Goal: Task Accomplishment & Management: Complete application form

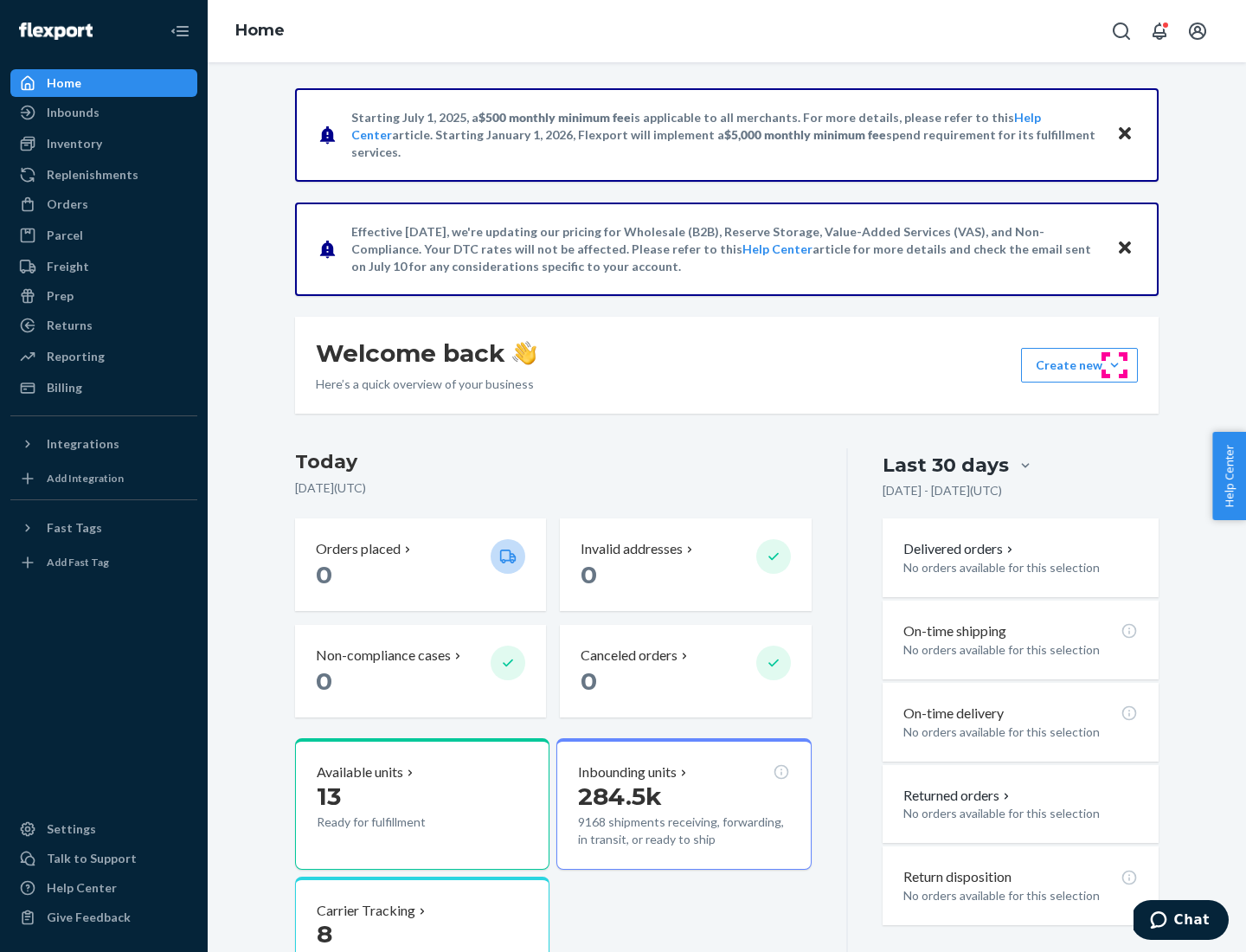
click at [1115, 365] on button "Create new Create new inbound Create new order Create new product" at bounding box center [1080, 364] width 117 height 34
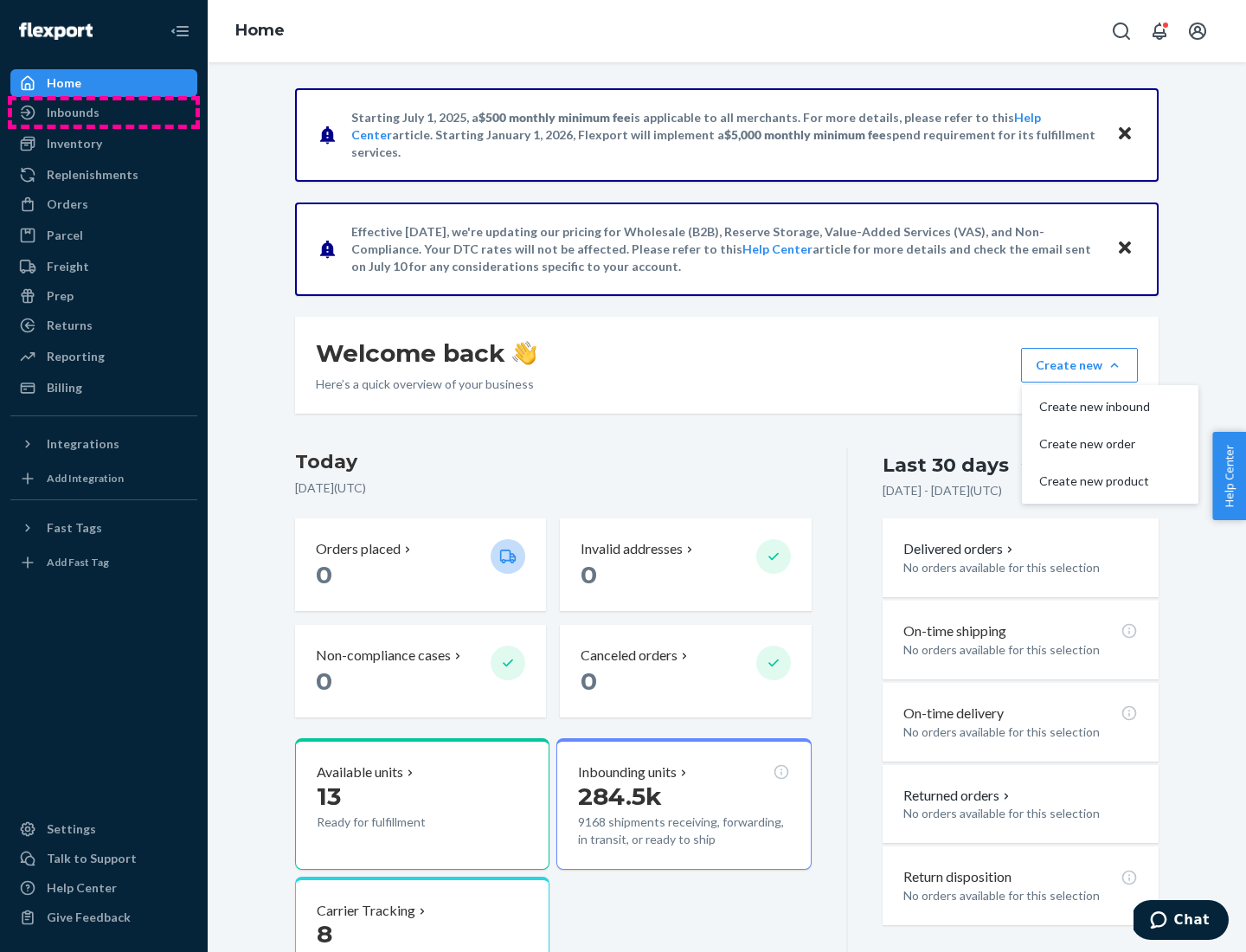
click at [104, 113] on div "Inbounds" at bounding box center [104, 113] width 184 height 25
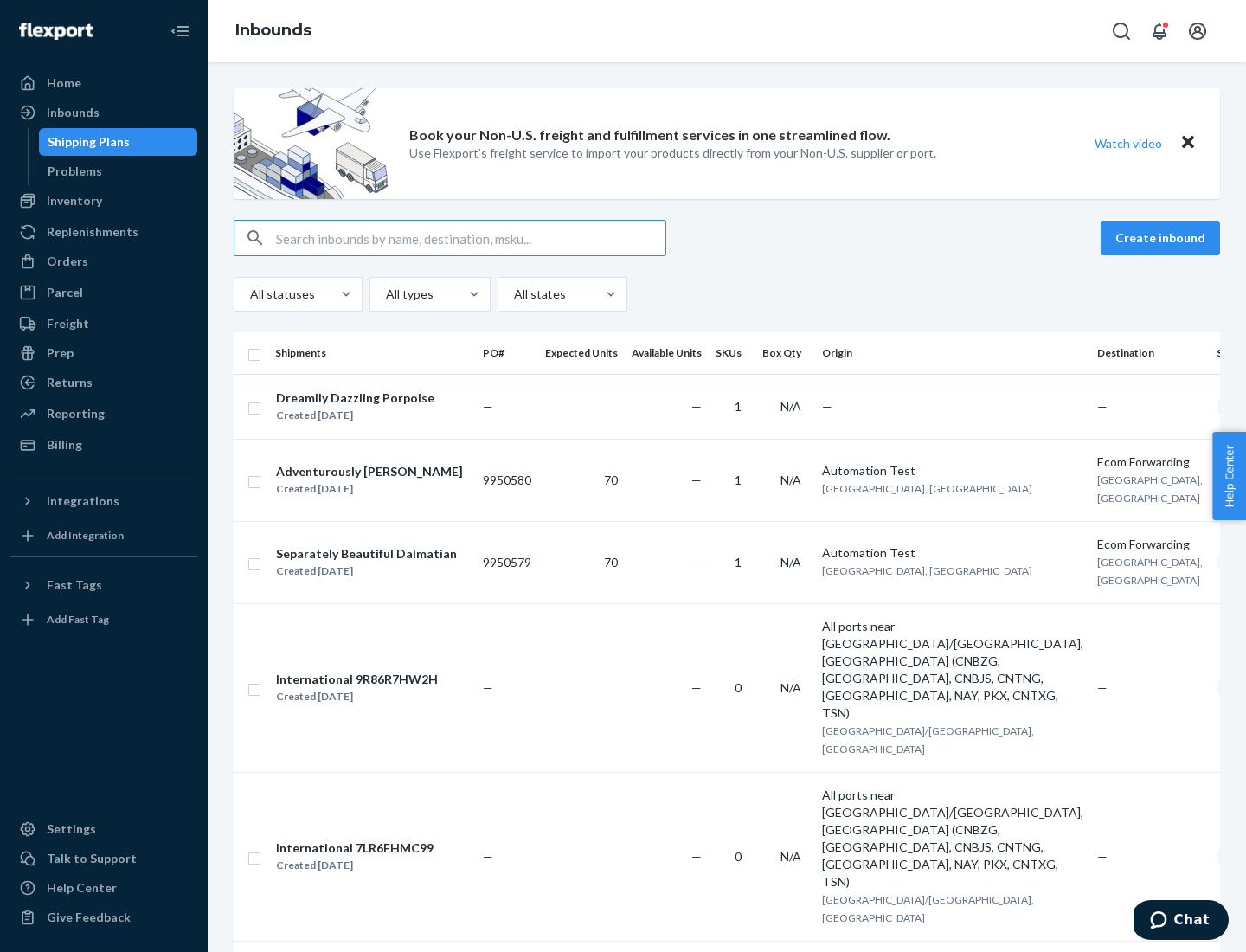
click at [1163, 238] on button "Create inbound" at bounding box center [1161, 238] width 120 height 34
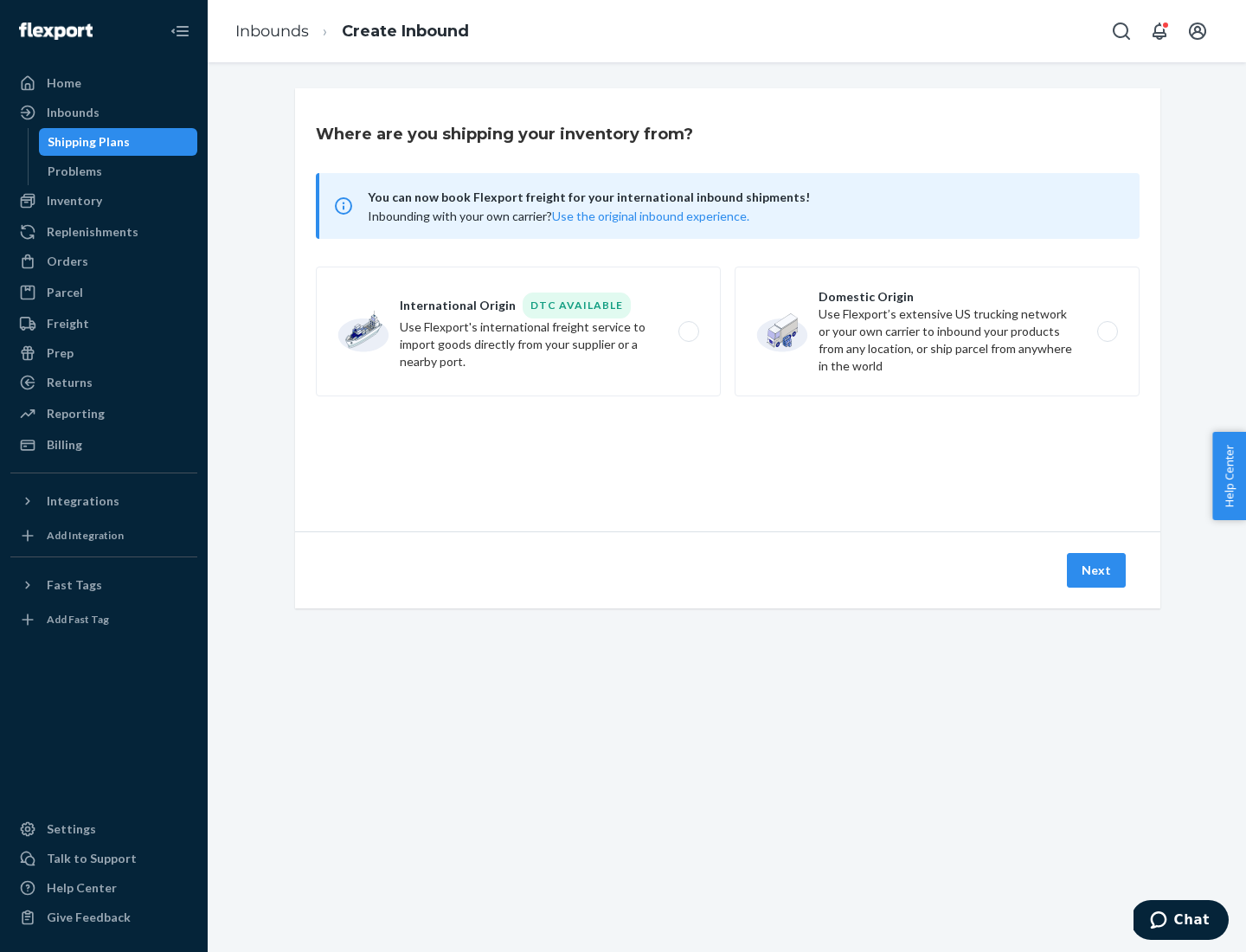
click at [937, 332] on label "Domestic Origin Use Flexport’s extensive US trucking network or your own carrie…" at bounding box center [937, 332] width 405 height 130
click at [1107, 332] on input "Domestic Origin Use Flexport’s extensive US trucking network or your own carrie…" at bounding box center [1112, 332] width 11 height 11
radio input "true"
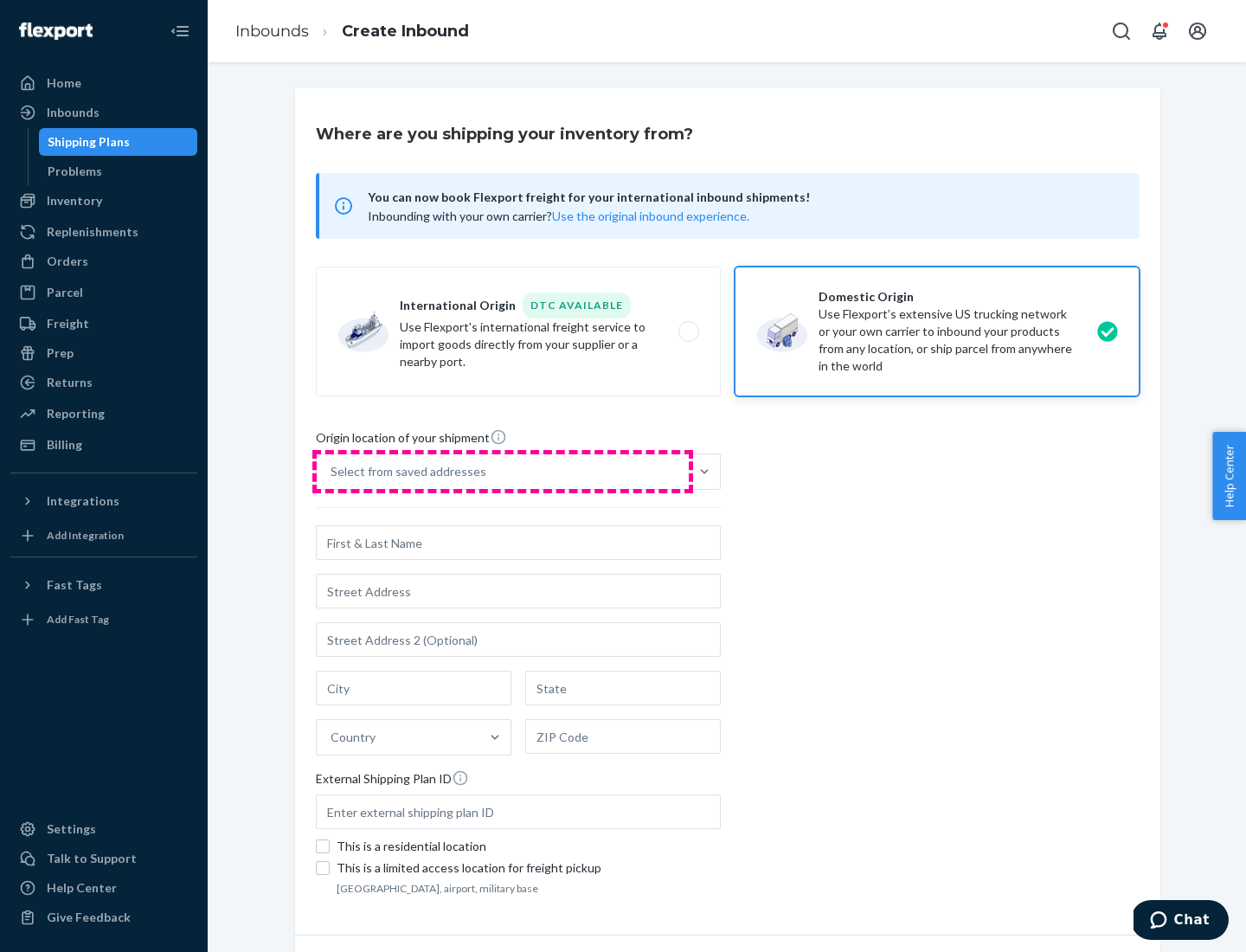
click at [502, 472] on div "Select from saved addresses" at bounding box center [502, 471] width 372 height 34
click at [333, 472] on input "Select from saved addresses" at bounding box center [332, 472] width 2 height 18
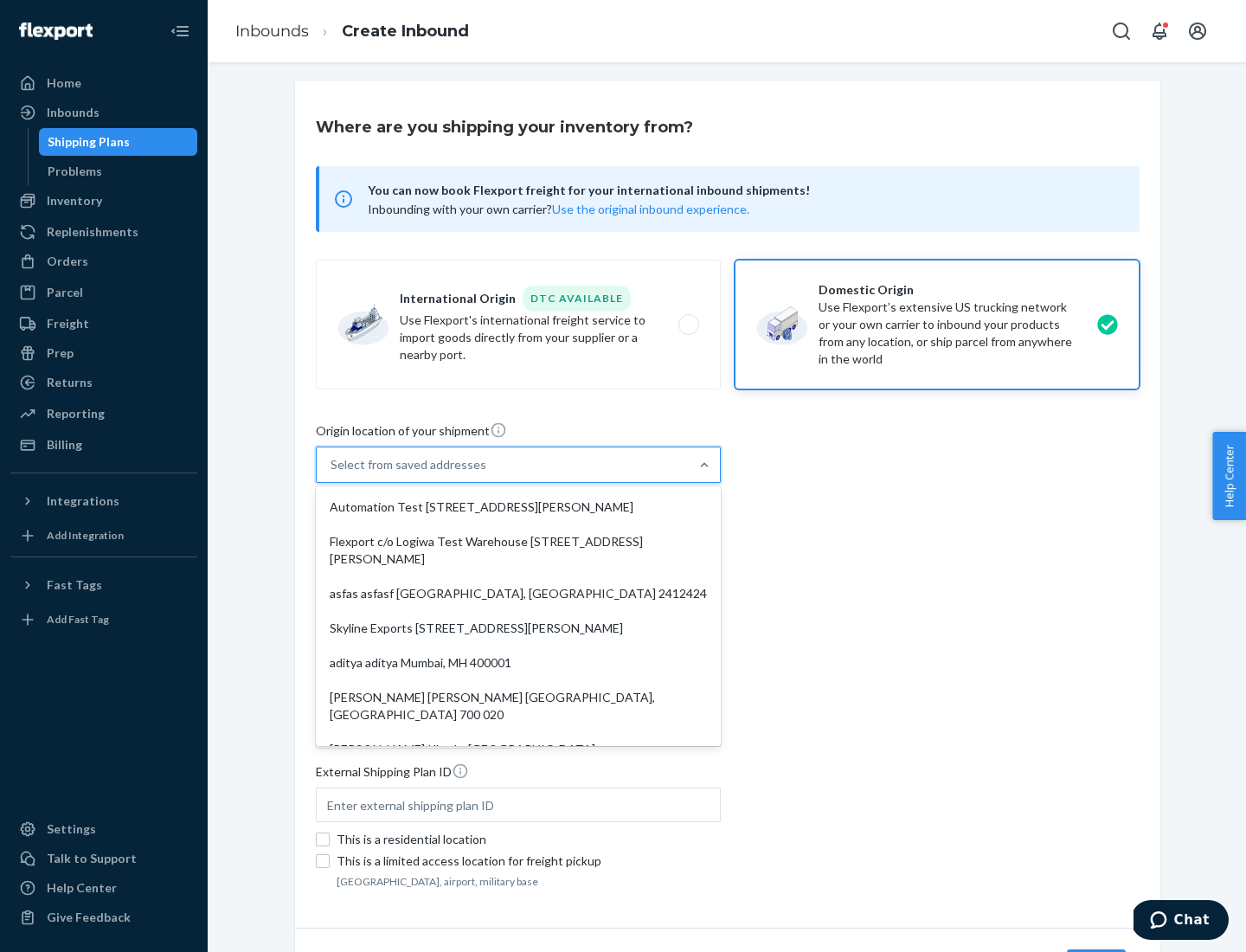
click at [518, 507] on div "Automation Test [STREET_ADDRESS][PERSON_NAME]" at bounding box center [518, 507] width 398 height 34
click at [333, 473] on input "option Automation Test [STREET_ADDRESS][PERSON_NAME]. 9 results available. Use …" at bounding box center [332, 465] width 2 height 18
type input "Automation Test"
type input "9th Floor"
type input "[GEOGRAPHIC_DATA]"
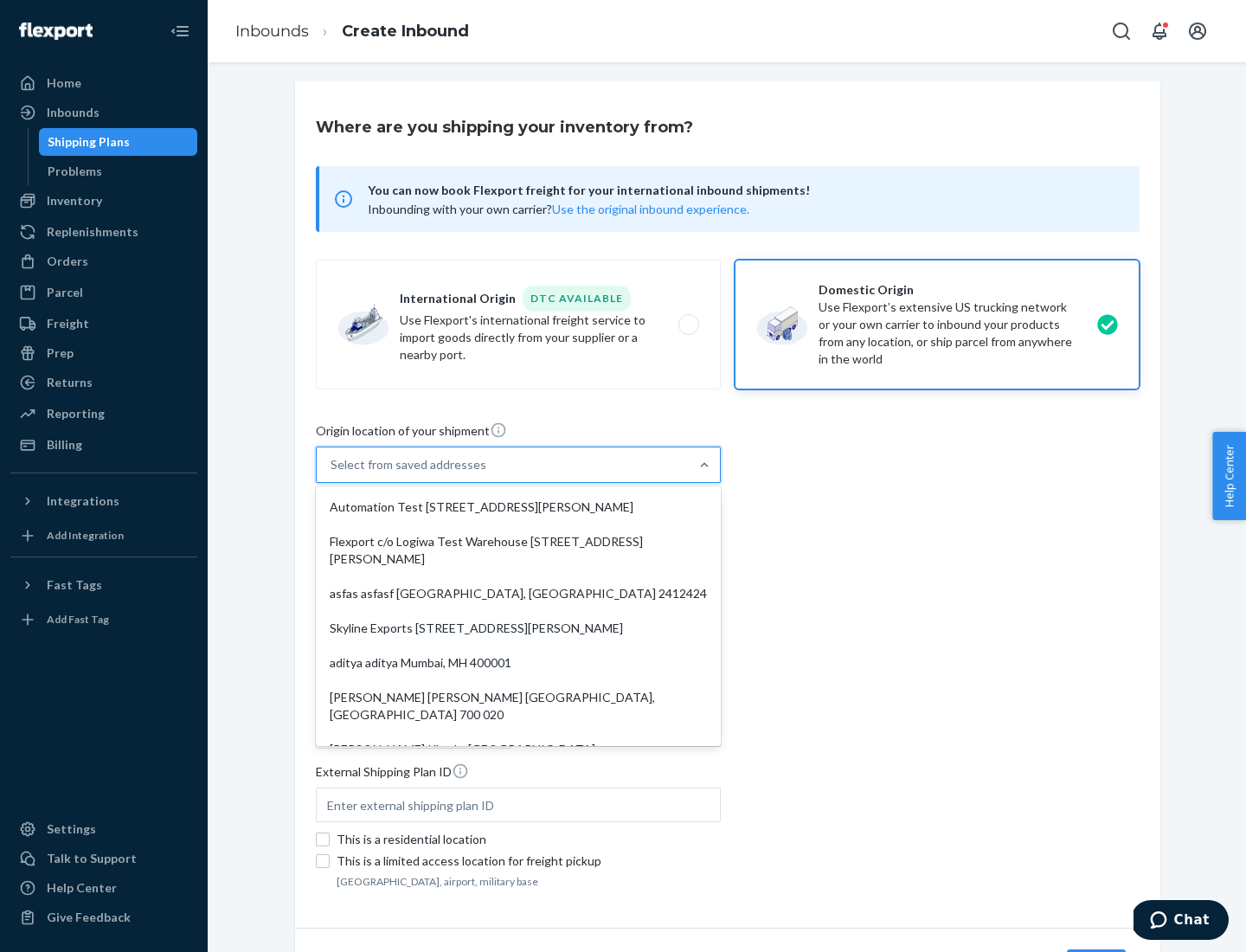
type input "CA"
type input "94104"
type input "[STREET_ADDRESS][PERSON_NAME]"
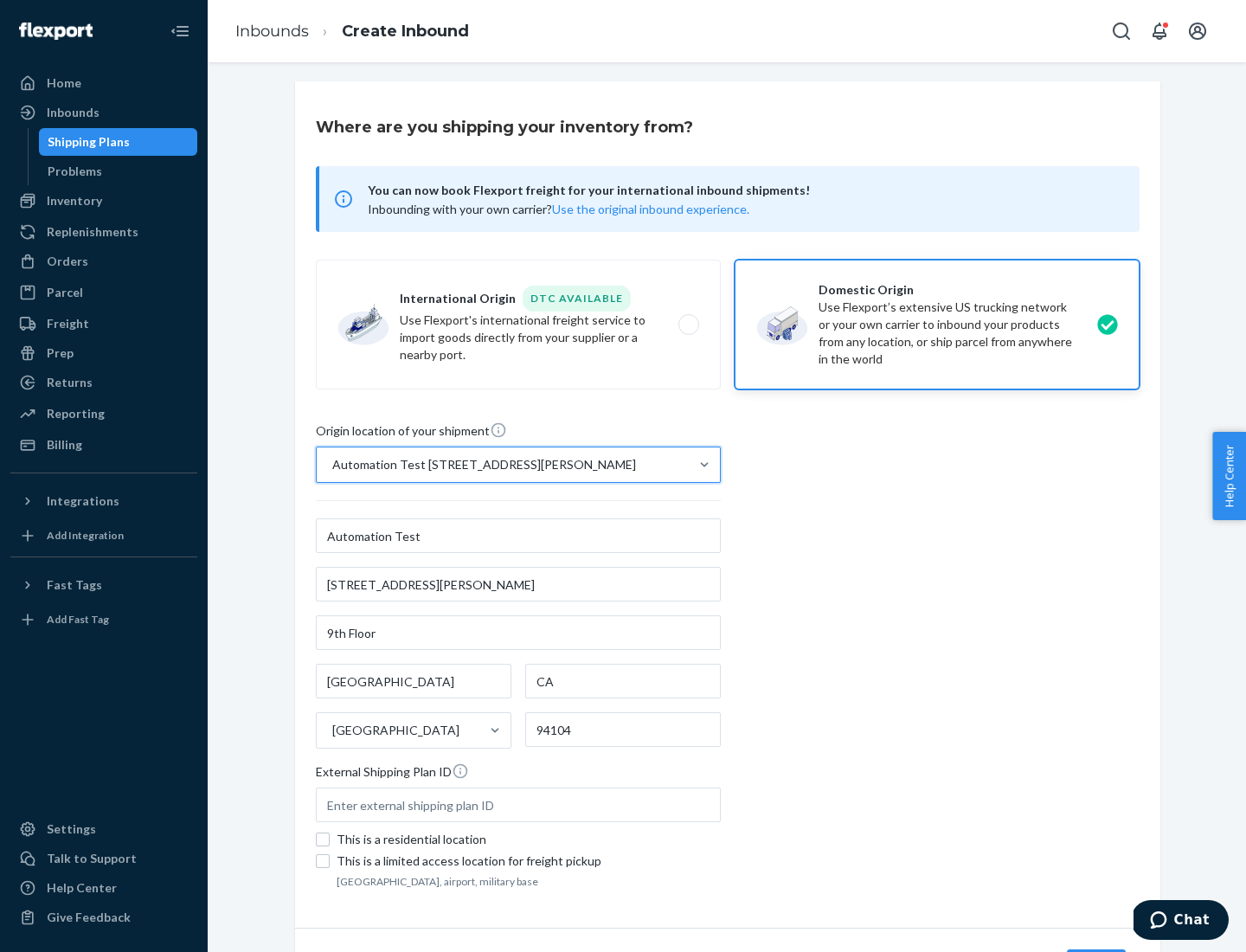
scroll to position [101, 0]
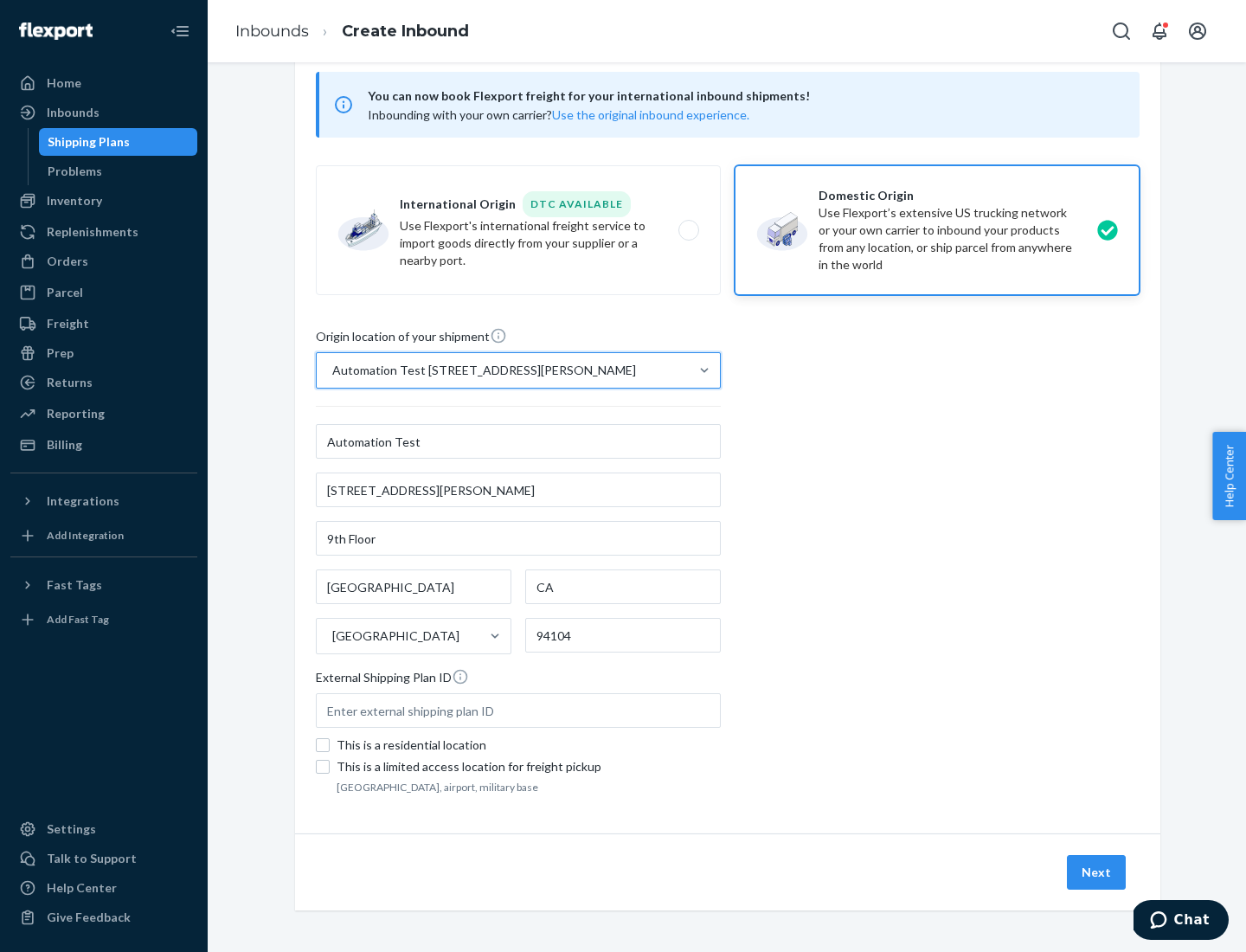
click at [1097, 872] on button "Next" at bounding box center [1096, 872] width 59 height 34
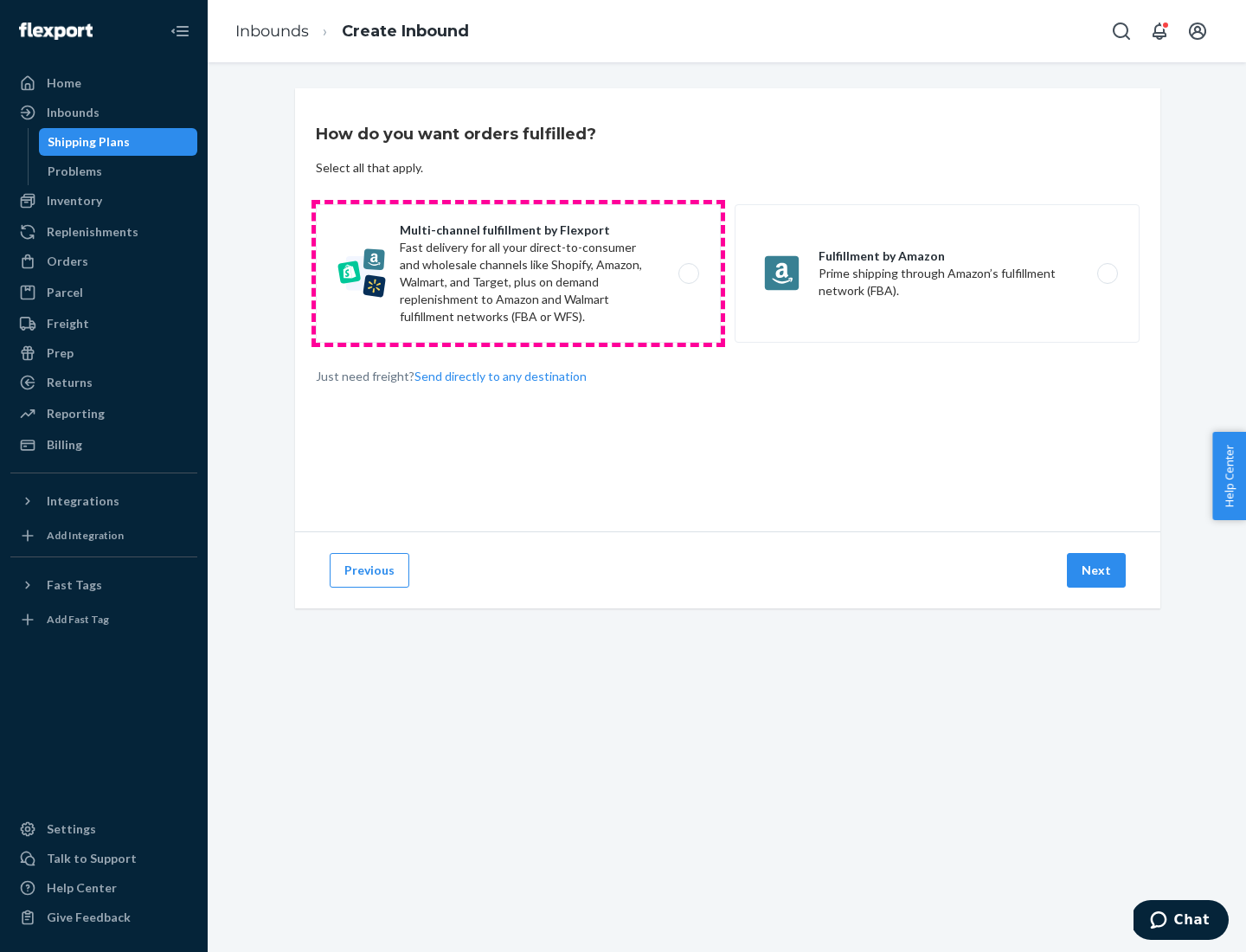
click at [518, 274] on label "Multi-channel fulfillment by Flexport Fast delivery for all your direct-to-cons…" at bounding box center [518, 273] width 405 height 138
click at [688, 274] on input "Multi-channel fulfillment by Flexport Fast delivery for all your direct-to-cons…" at bounding box center [693, 274] width 11 height 11
radio input "true"
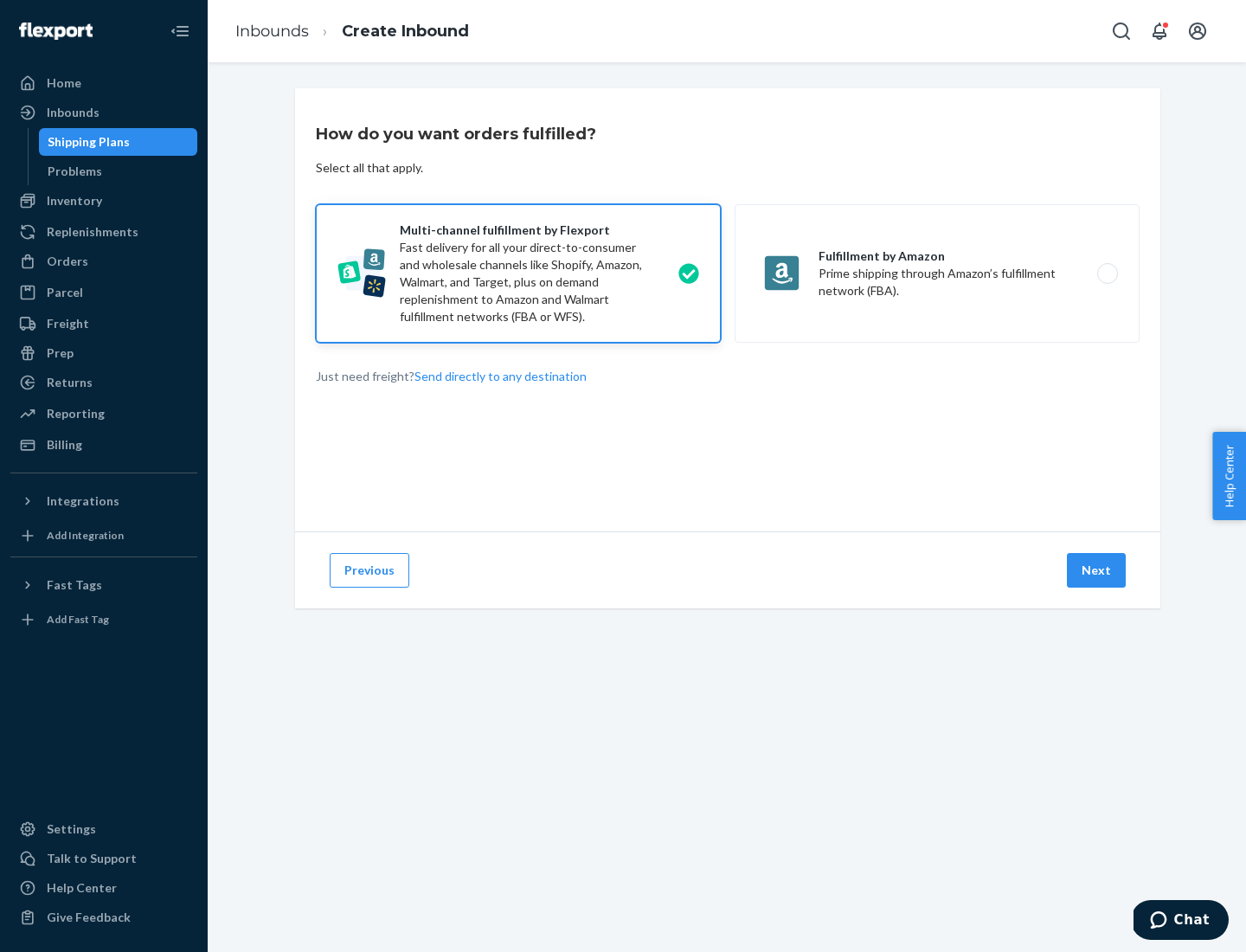
click at [1097, 570] on button "Next" at bounding box center [1096, 570] width 59 height 34
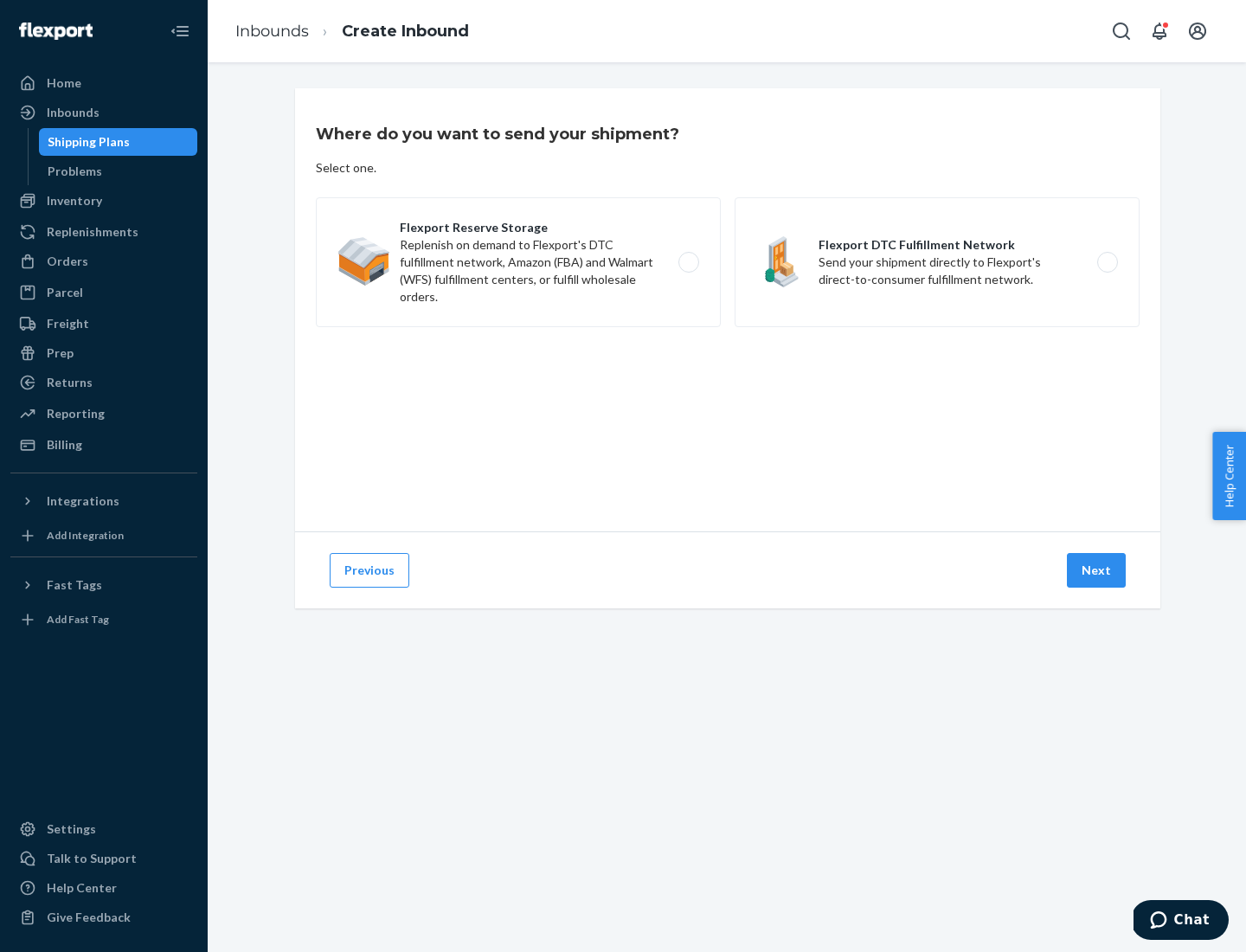
click at [937, 262] on label "Flexport DTC Fulfillment Network Send your shipment directly to Flexport's dire…" at bounding box center [937, 262] width 405 height 130
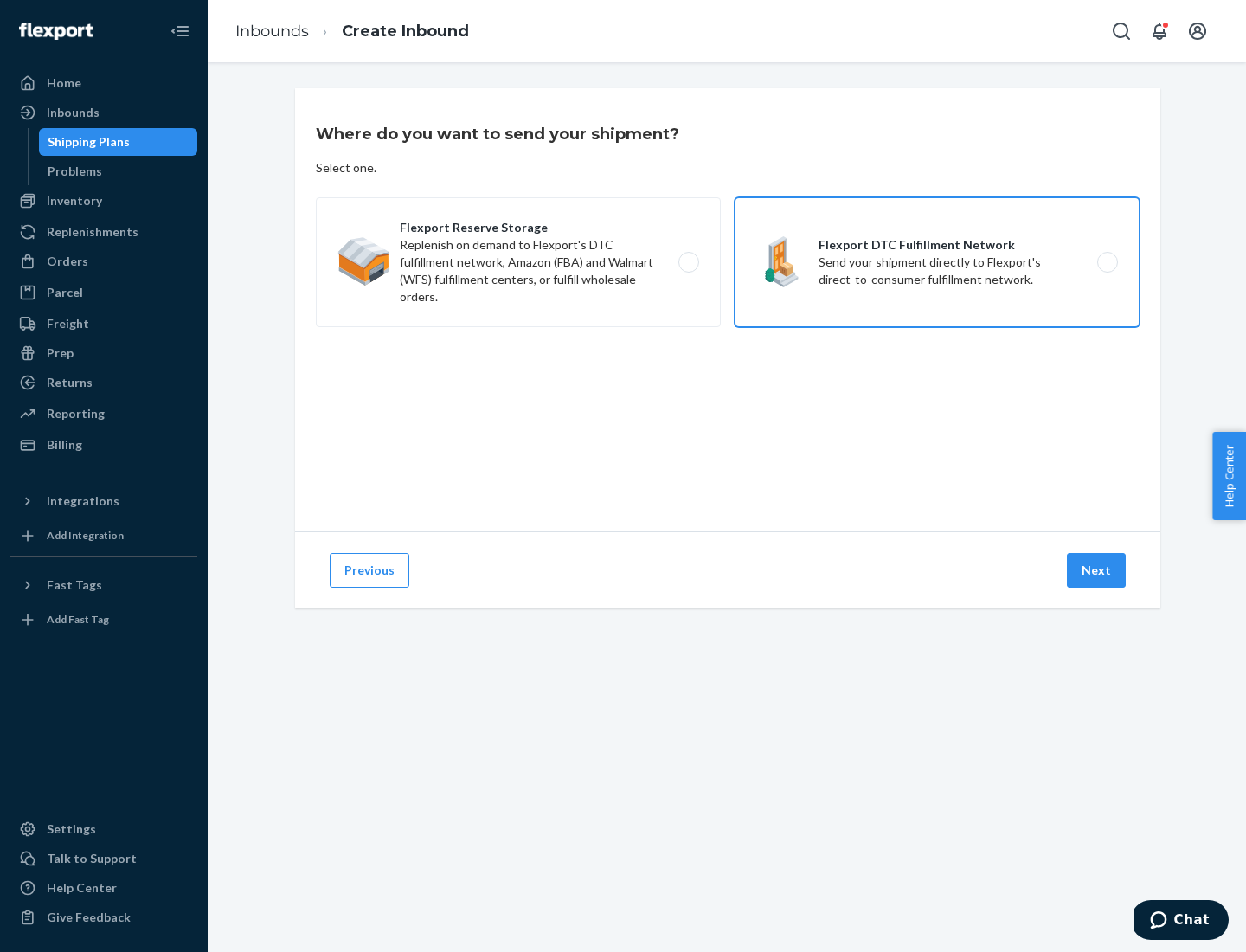
click at [1107, 262] on input "Flexport DTC Fulfillment Network Send your shipment directly to Flexport's dire…" at bounding box center [1112, 262] width 11 height 11
radio input "true"
click at [1097, 570] on button "Next" at bounding box center [1096, 570] width 59 height 34
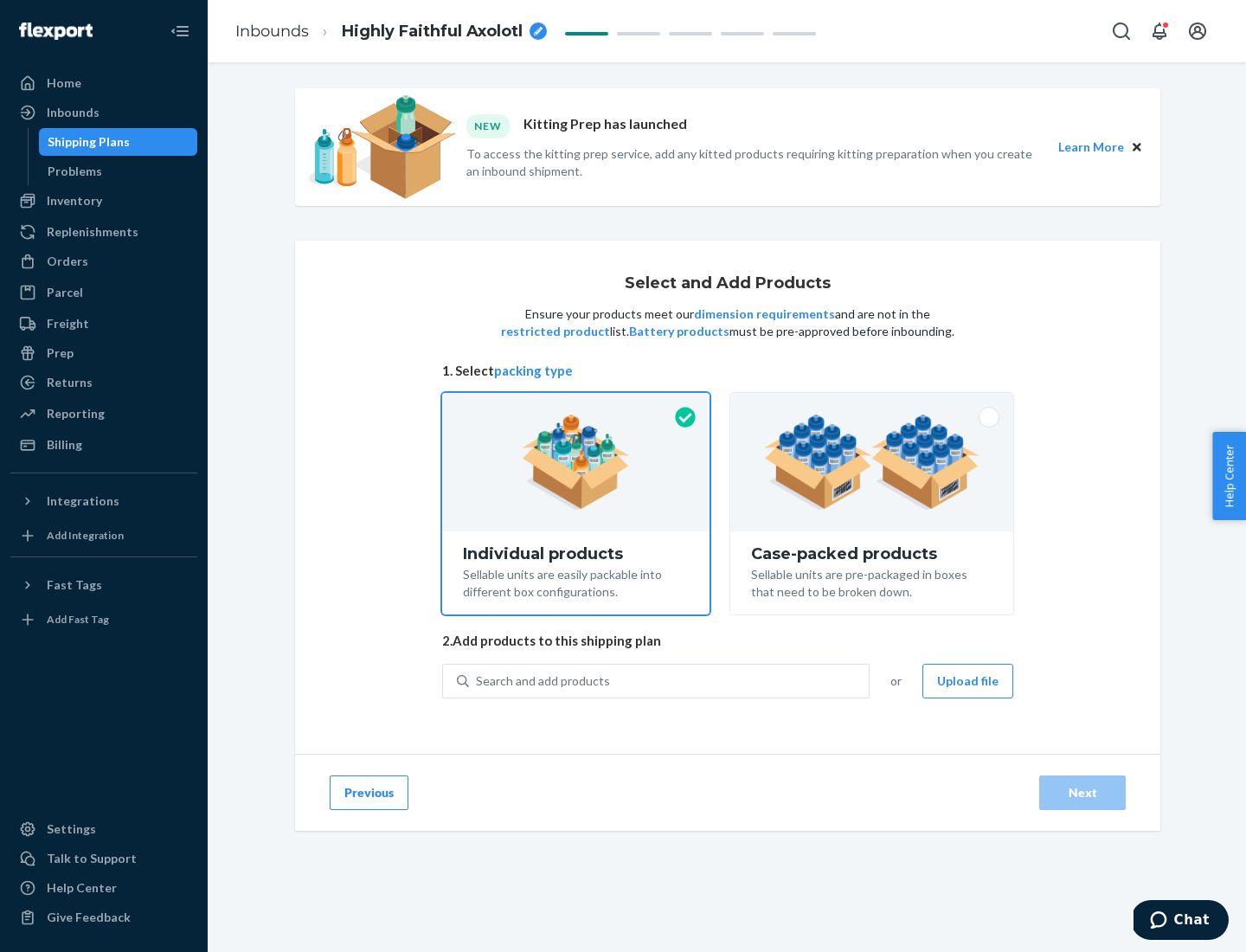
click at [872, 462] on img at bounding box center [871, 462] width 216 height 95
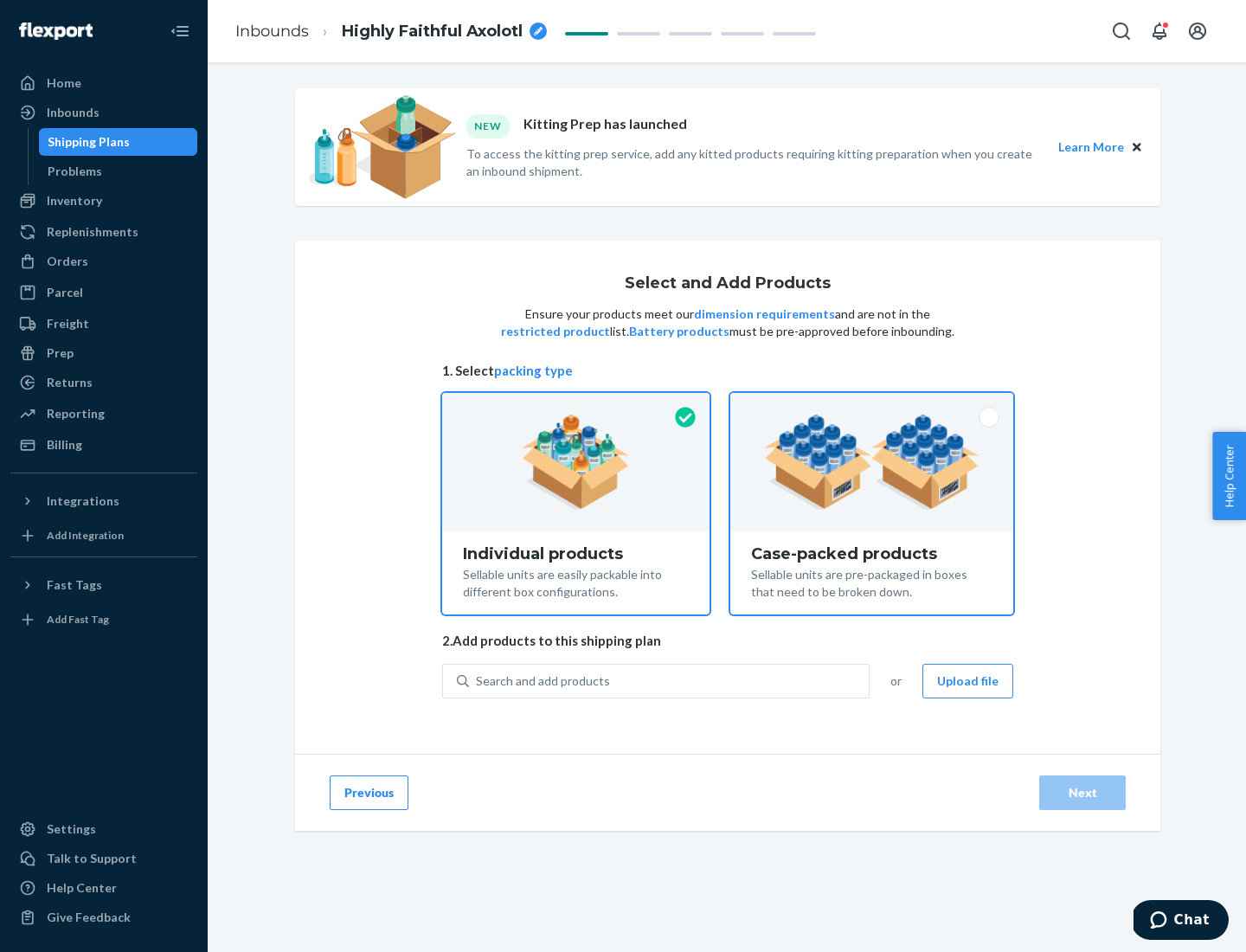
click at [872, 404] on input "Case-packed products Sellable units are pre-packaged in boxes that need to be b…" at bounding box center [872, 399] width 11 height 11
radio input "true"
radio input "false"
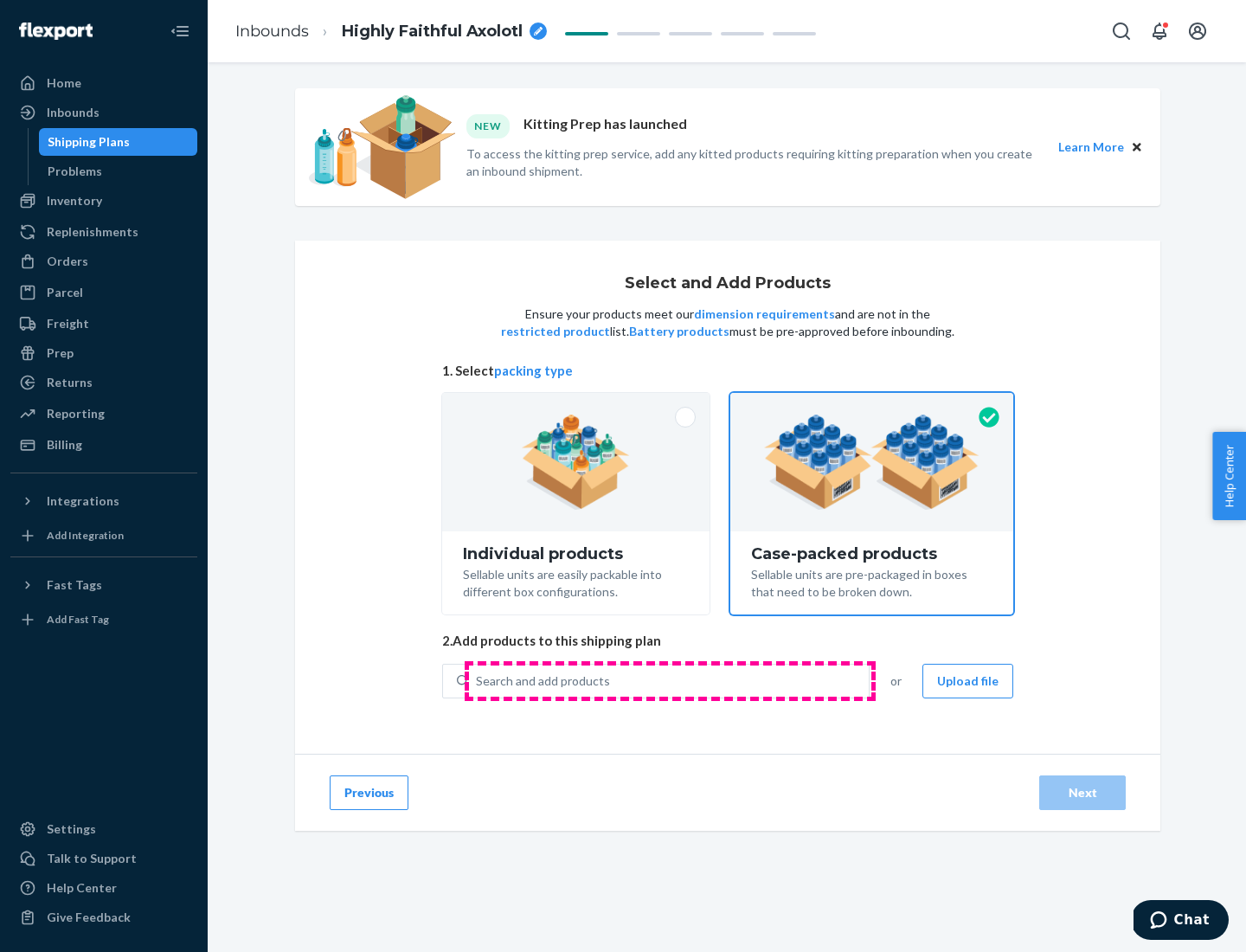
click at [670, 680] on div "Search and add products" at bounding box center [669, 680] width 399 height 31
click at [478, 680] on input "Search and add products" at bounding box center [477, 681] width 2 height 18
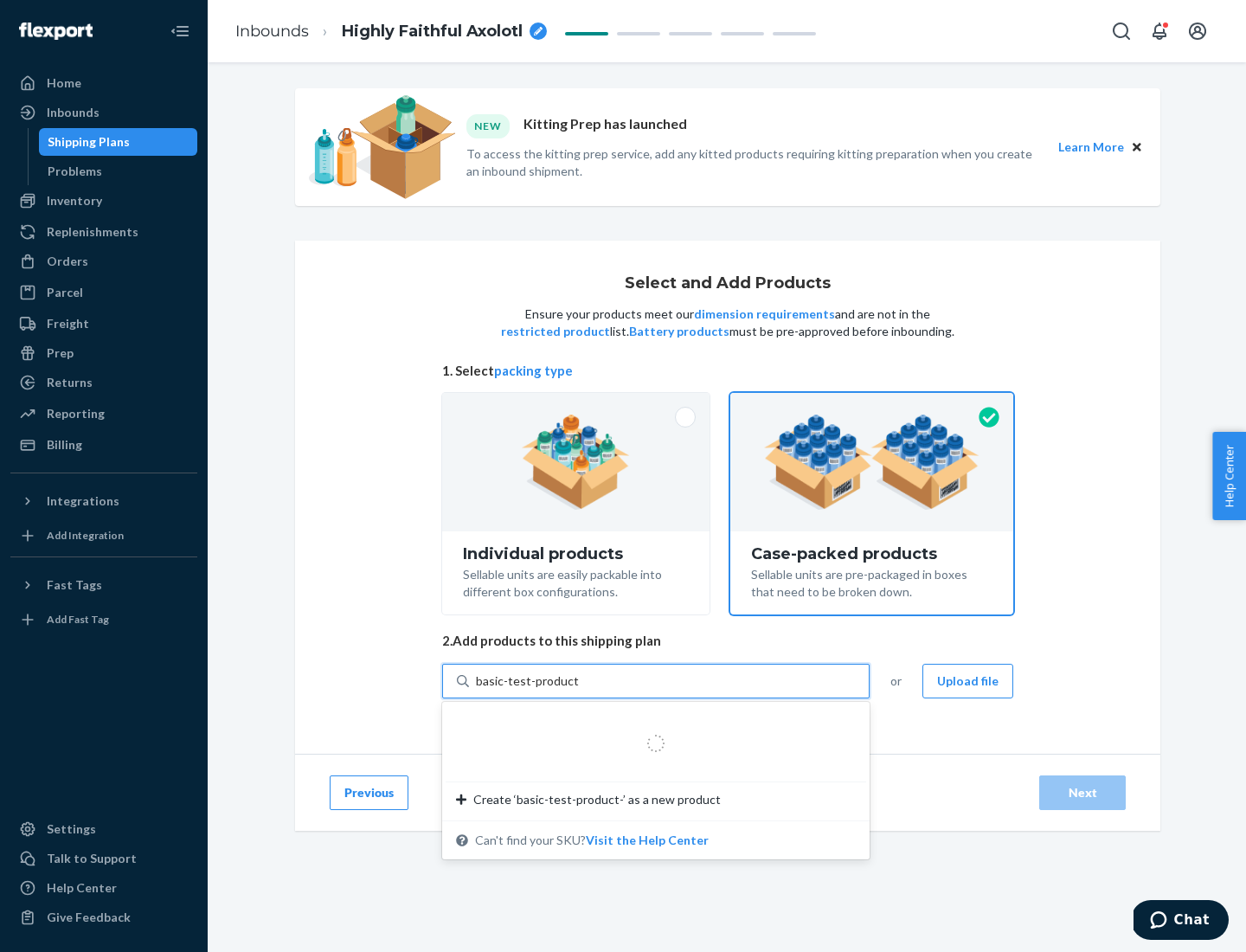
type input "basic-test-product-1"
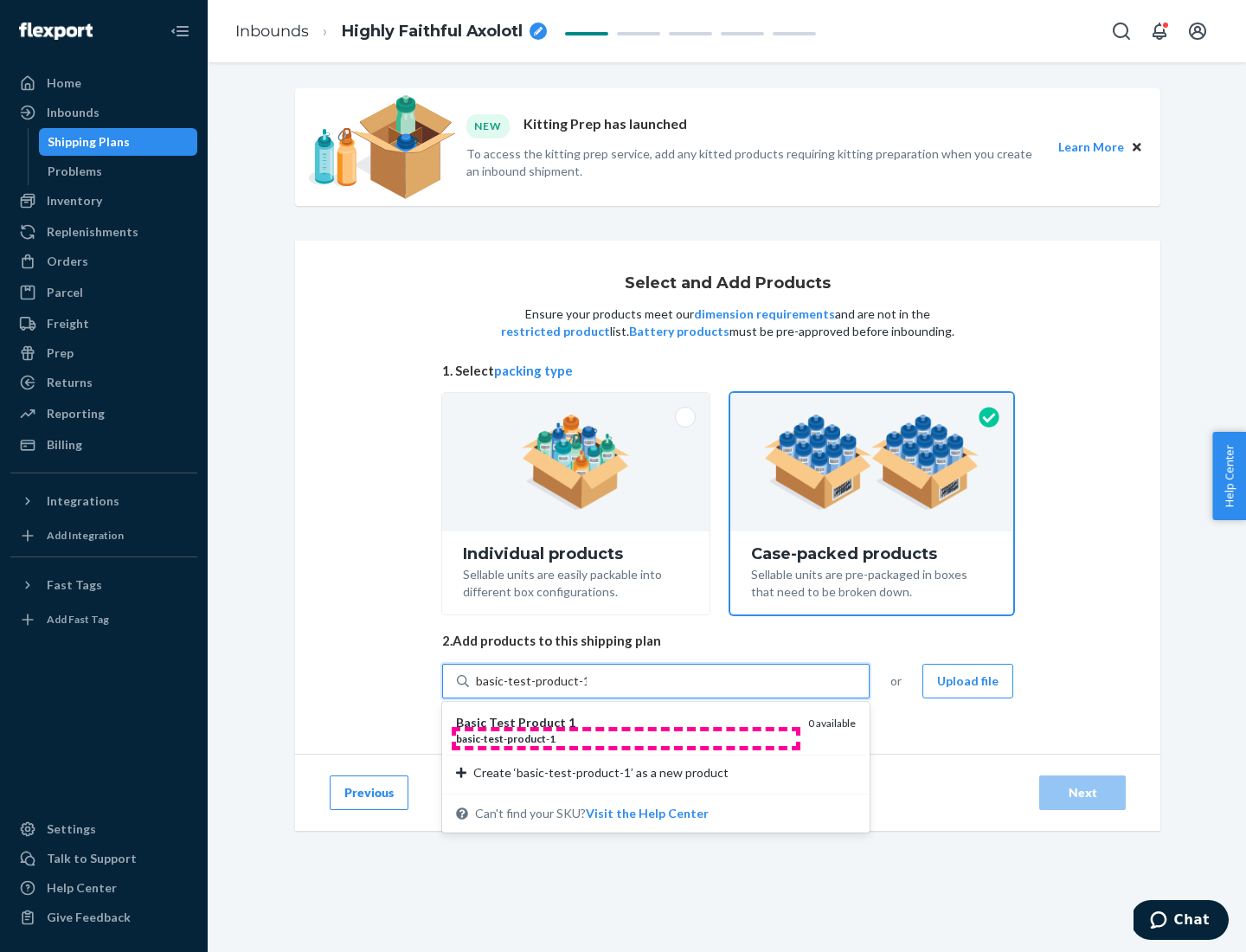
click at [626, 738] on div "basic - test - product - 1" at bounding box center [625, 738] width 339 height 15
click at [587, 690] on input "basic-test-product-1" at bounding box center [531, 681] width 111 height 18
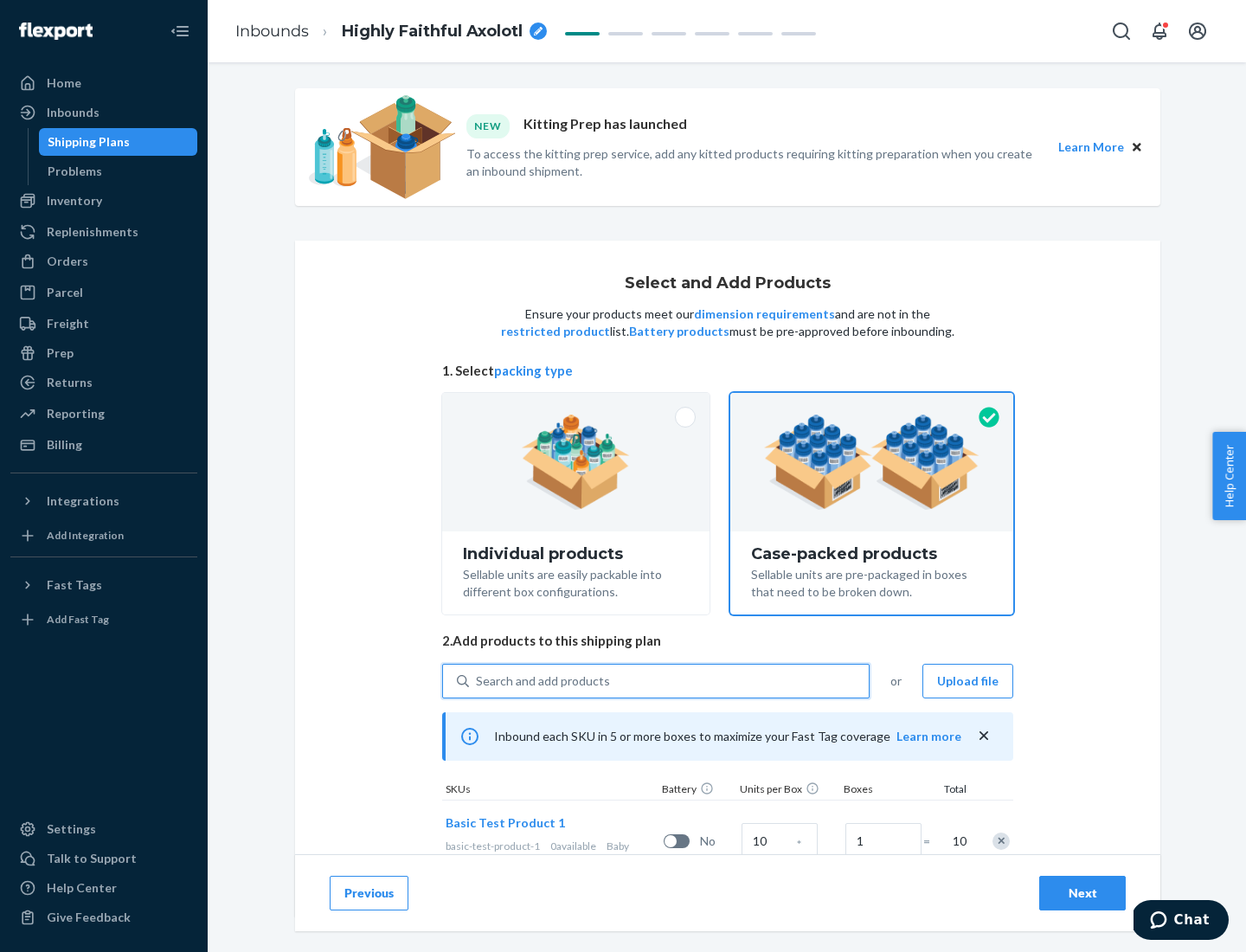
scroll to position [62, 0]
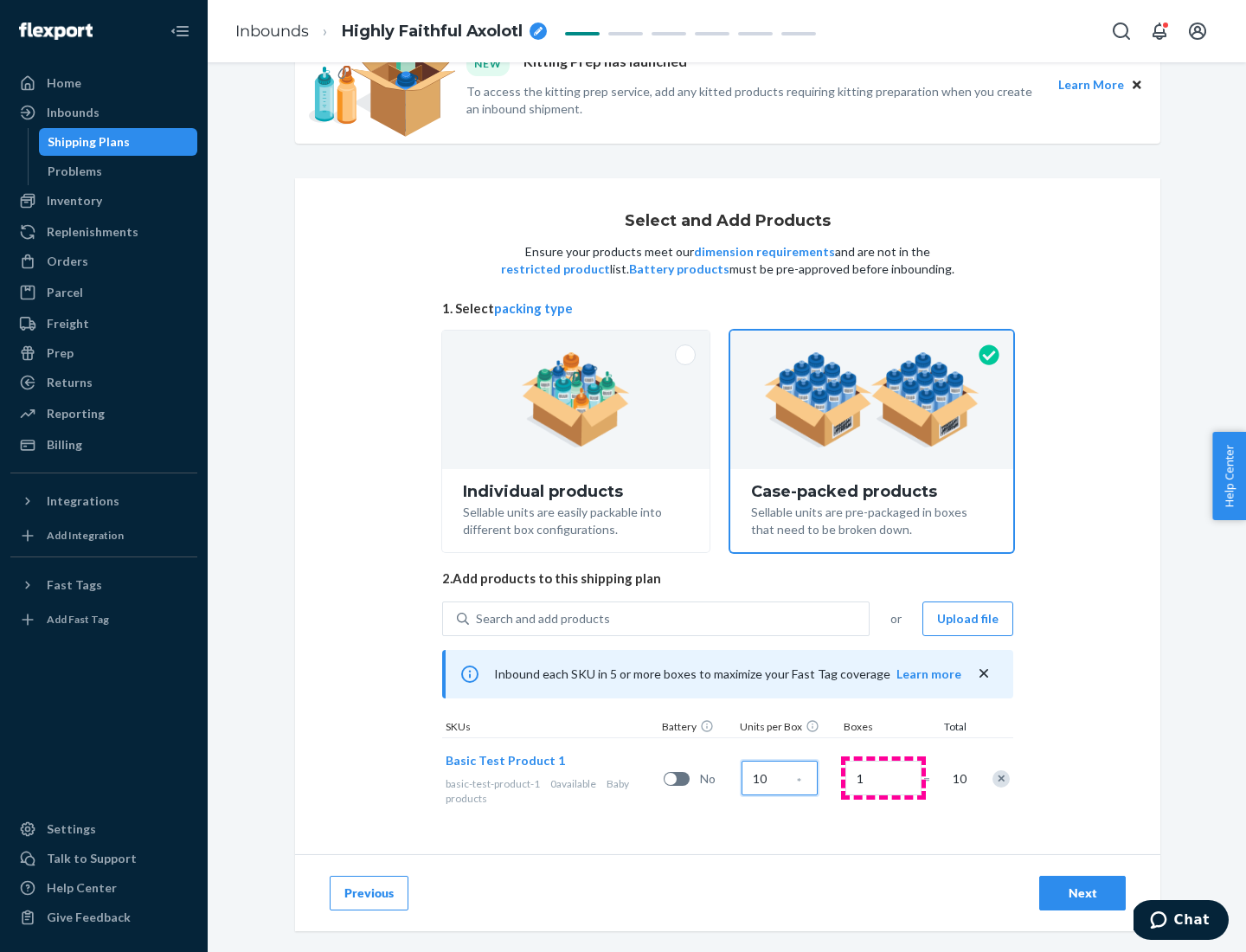
type input "10"
type input "7"
click at [1082, 893] on div "Next" at bounding box center [1082, 893] width 57 height 18
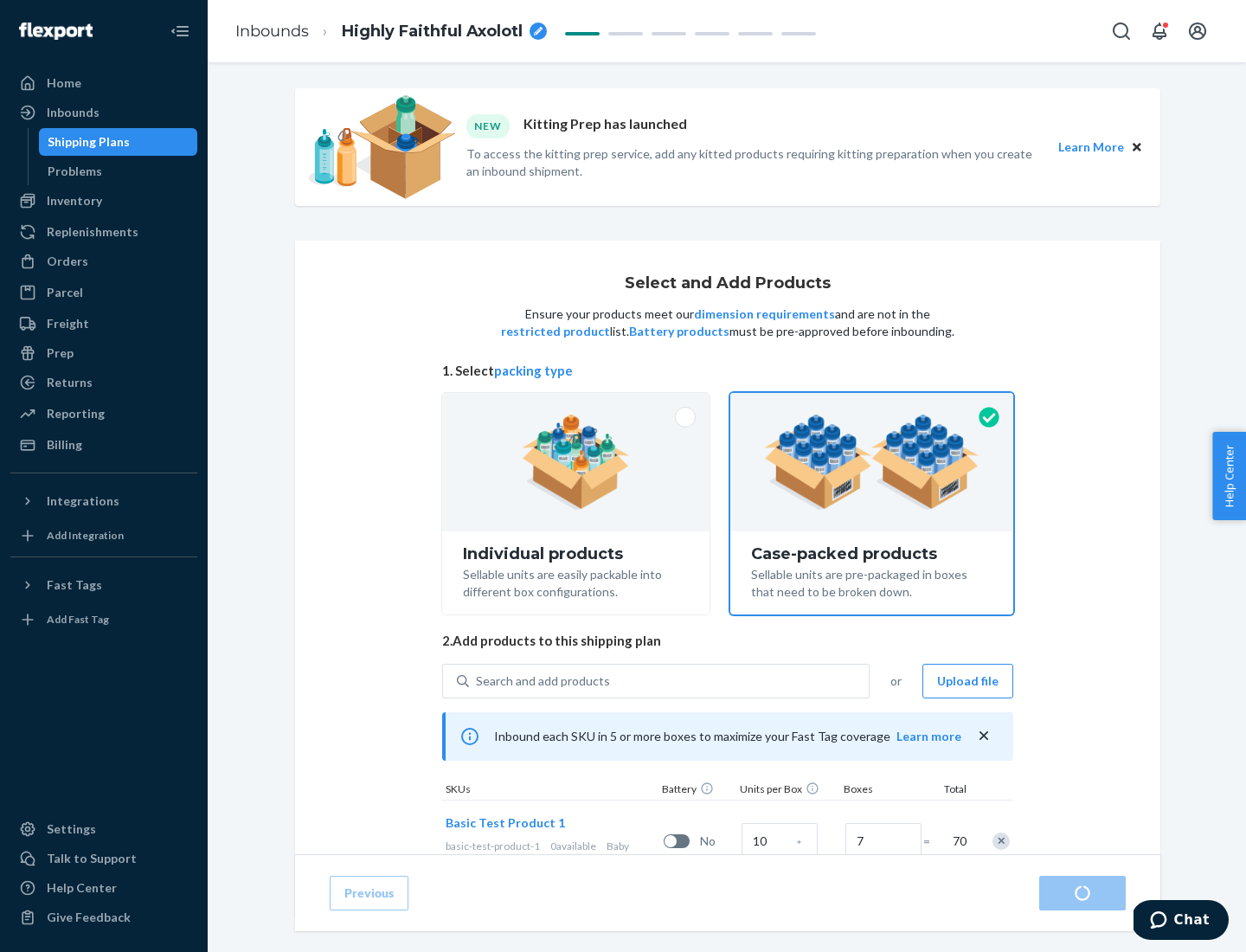
radio input "true"
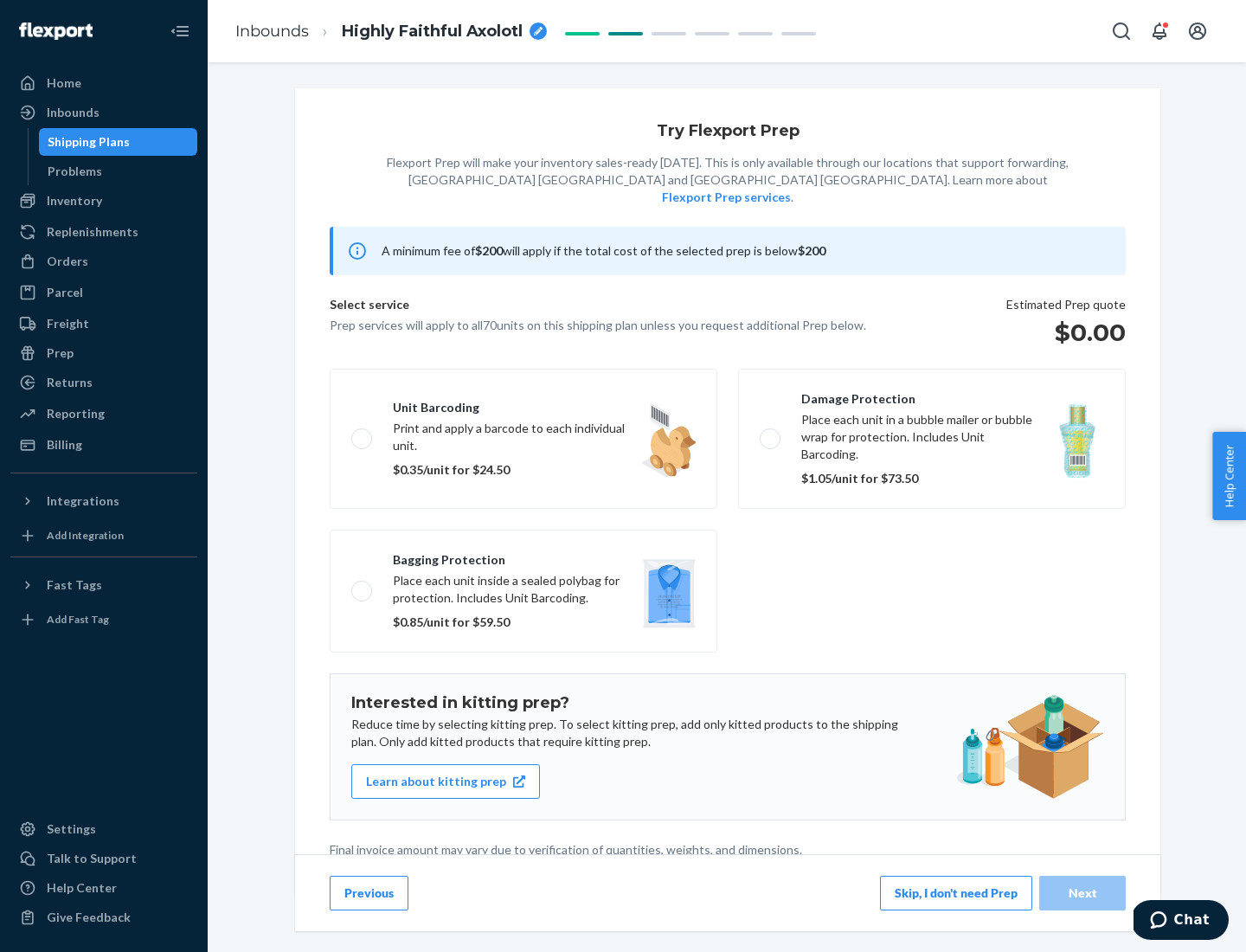
scroll to position [4, 0]
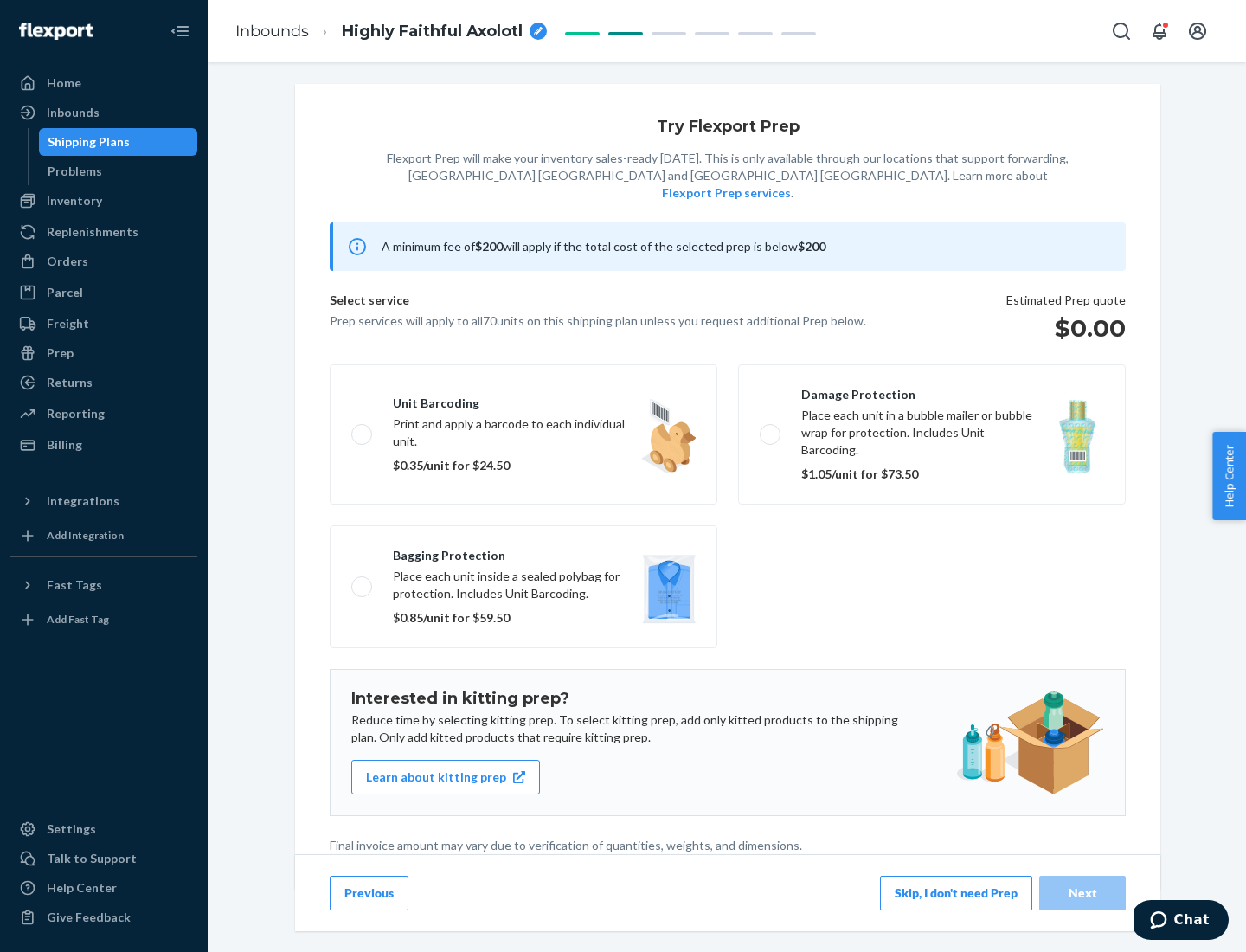
click at [956, 892] on button "Skip, I don't need Prep" at bounding box center [956, 892] width 152 height 34
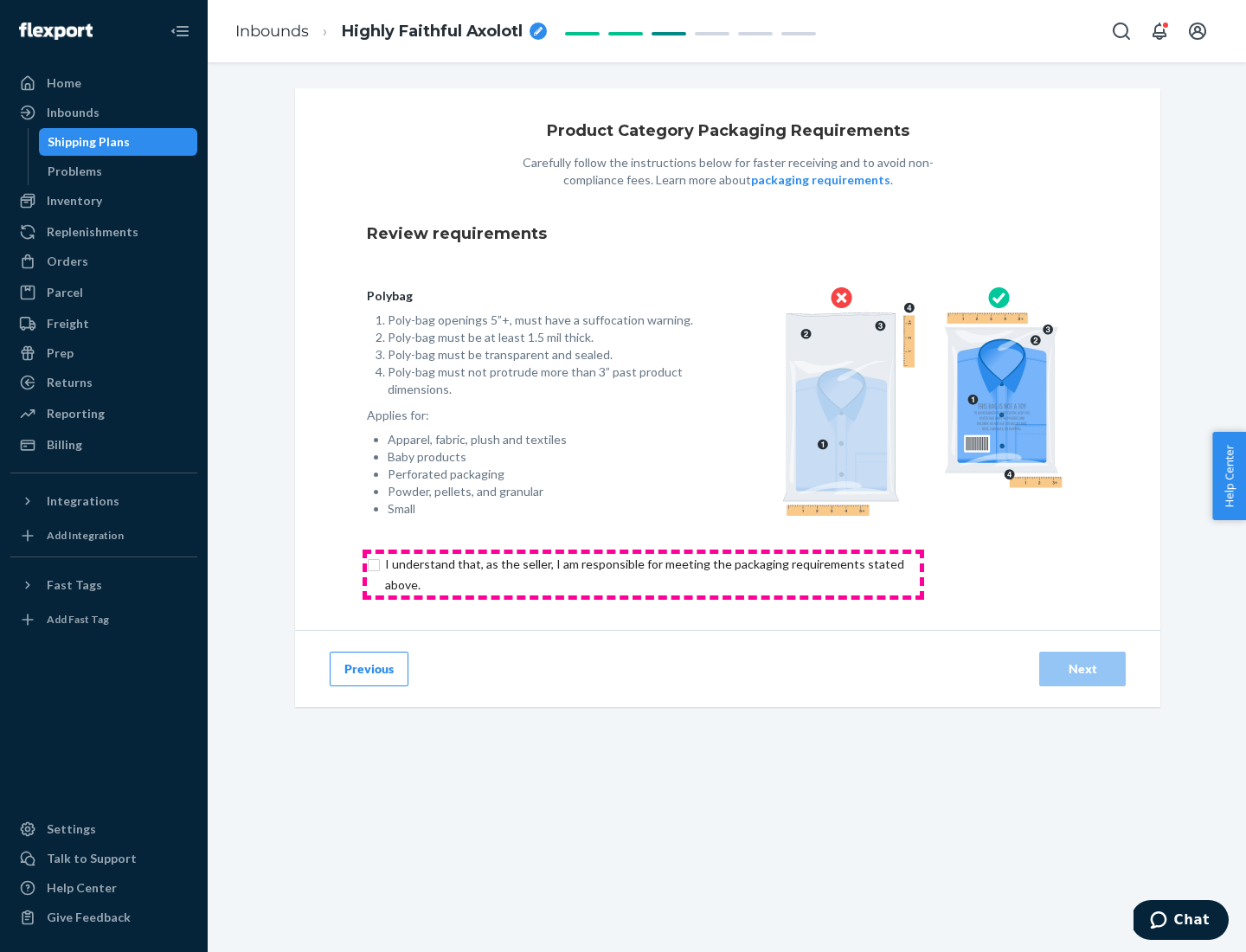
click at [643, 574] on input "checkbox" at bounding box center [655, 574] width 575 height 41
checkbox input "true"
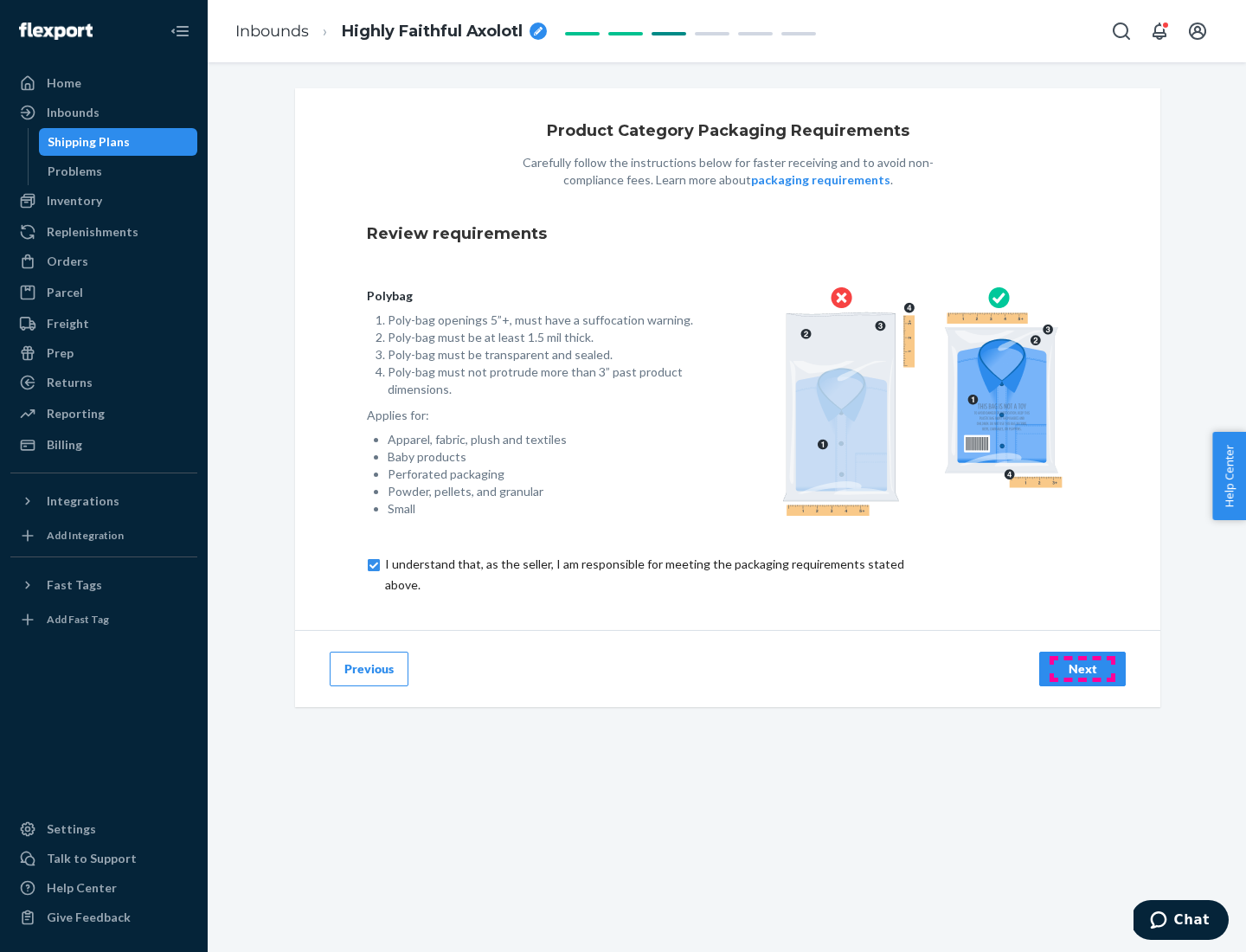
click at [1082, 668] on div "Next" at bounding box center [1082, 669] width 57 height 18
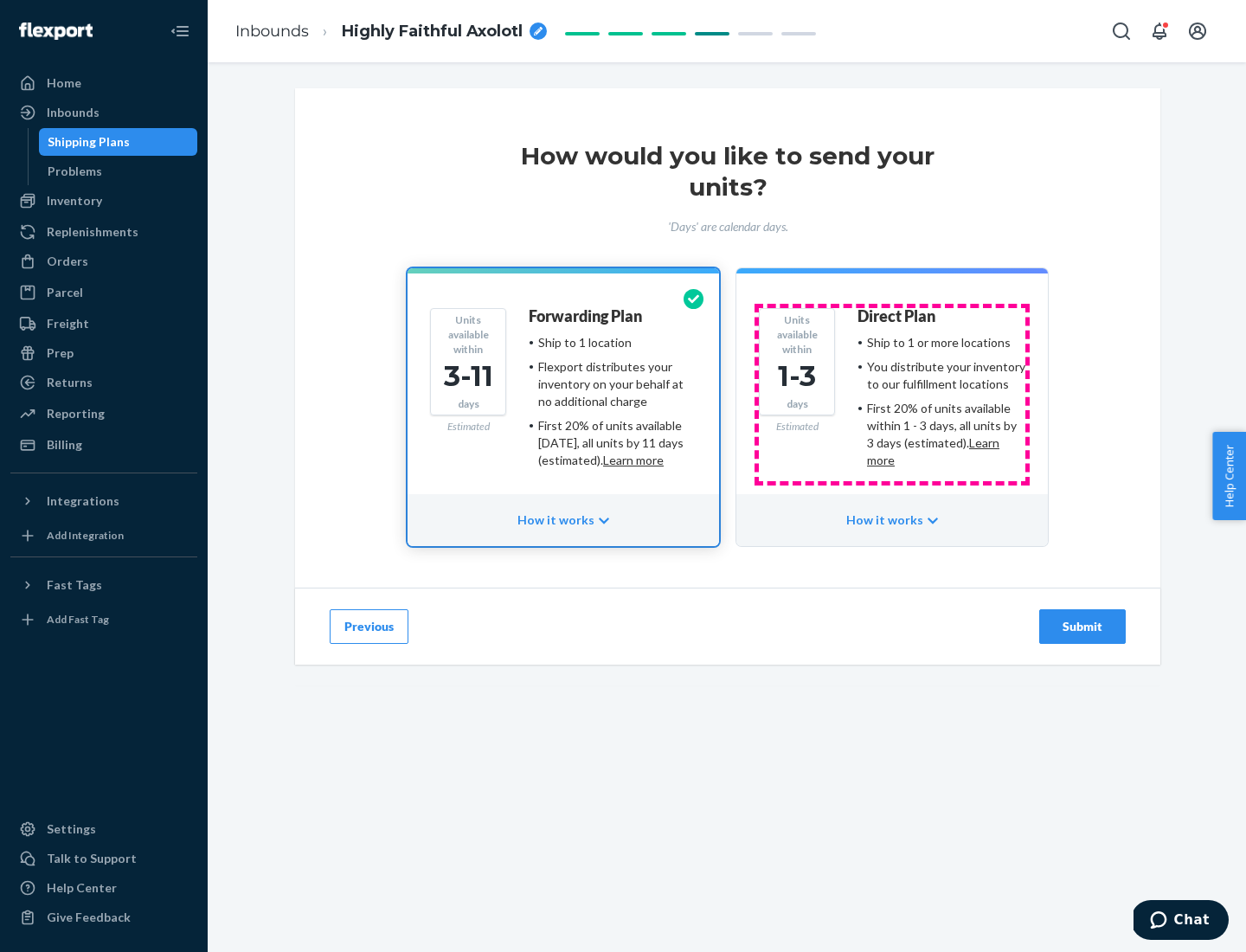
click at [892, 395] on ul "Ship to 1 or more locations You distribute your inventory to our fulfillment lo…" at bounding box center [942, 401] width 168 height 135
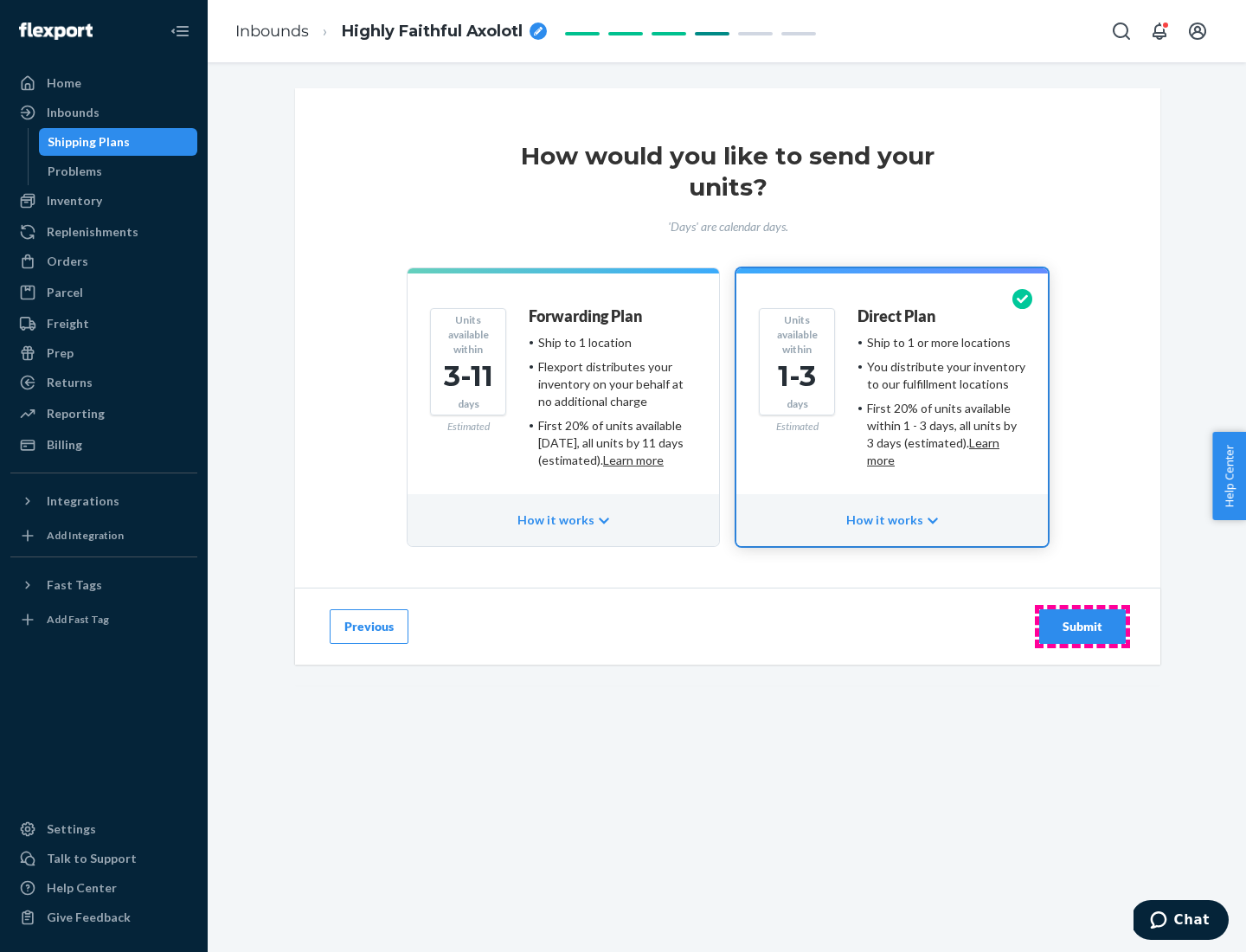
click at [1082, 626] on div "Submit" at bounding box center [1082, 626] width 57 height 18
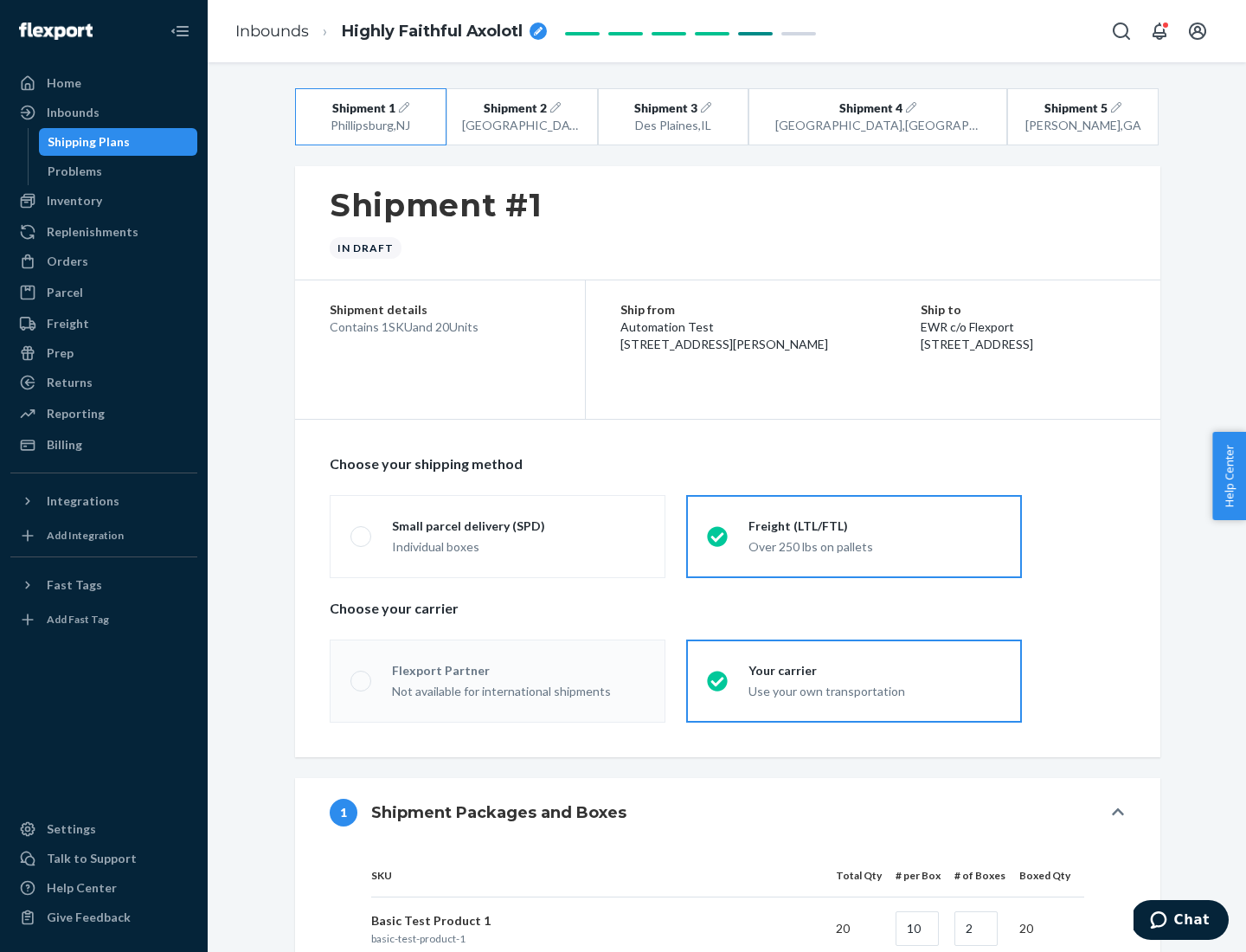
radio input "true"
radio input "false"
radio input "true"
radio input "false"
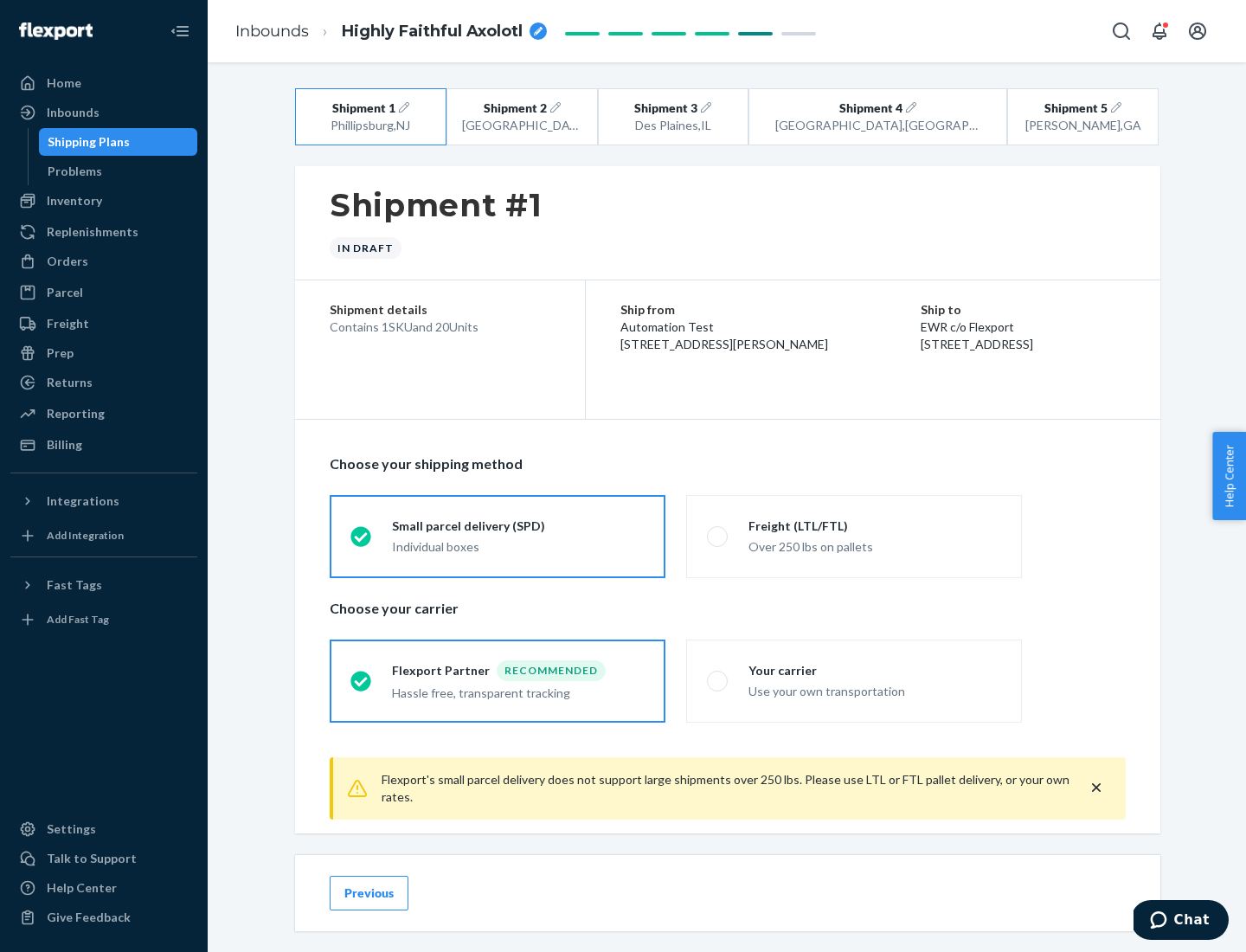
scroll to position [19, 0]
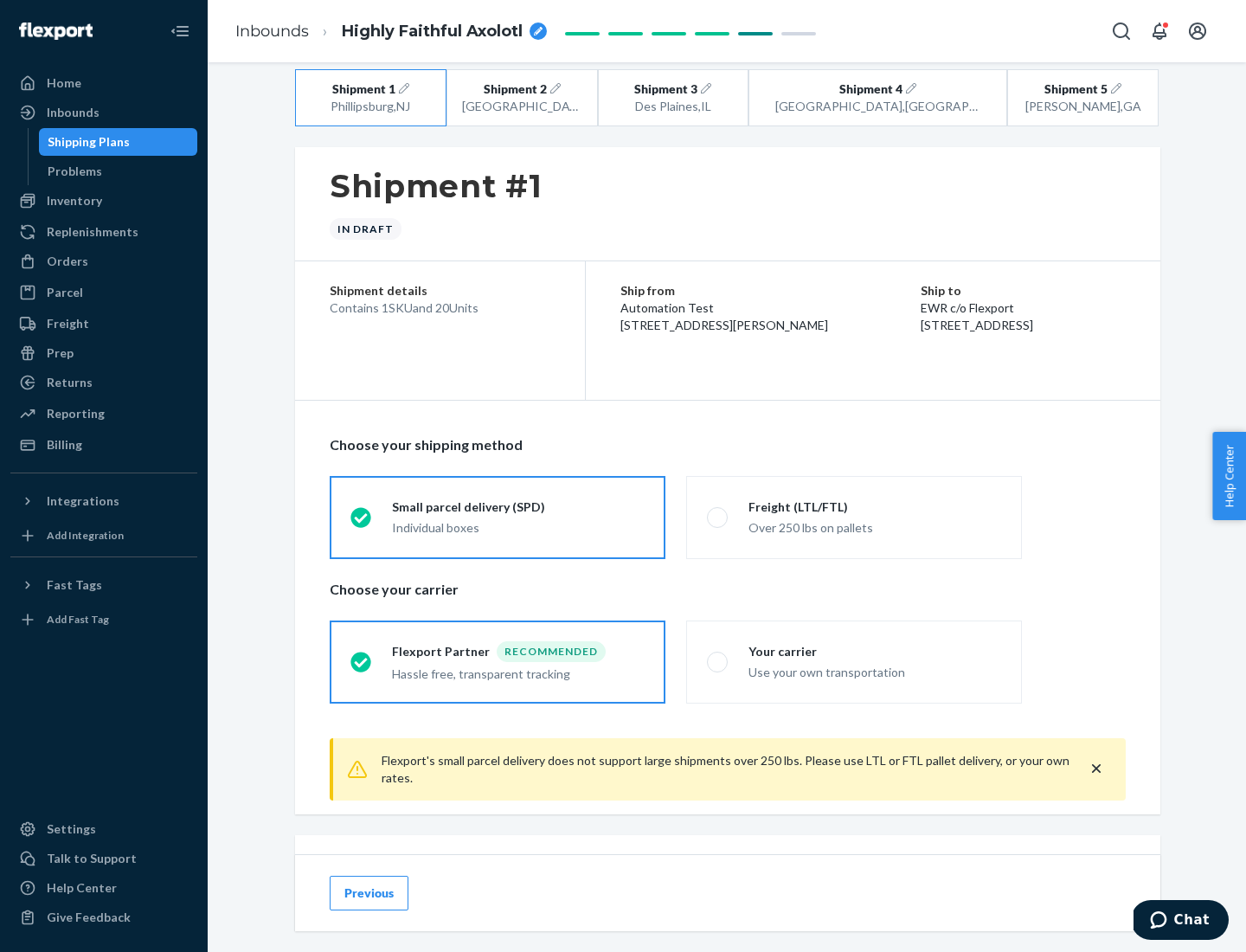
click at [875, 506] on div "Freight (LTL/FTL)" at bounding box center [875, 508] width 253 height 18
click at [718, 511] on input "Freight (LTL/FTL) Over 250 lbs on pallets" at bounding box center [713, 516] width 11 height 11
radio input "true"
radio input "false"
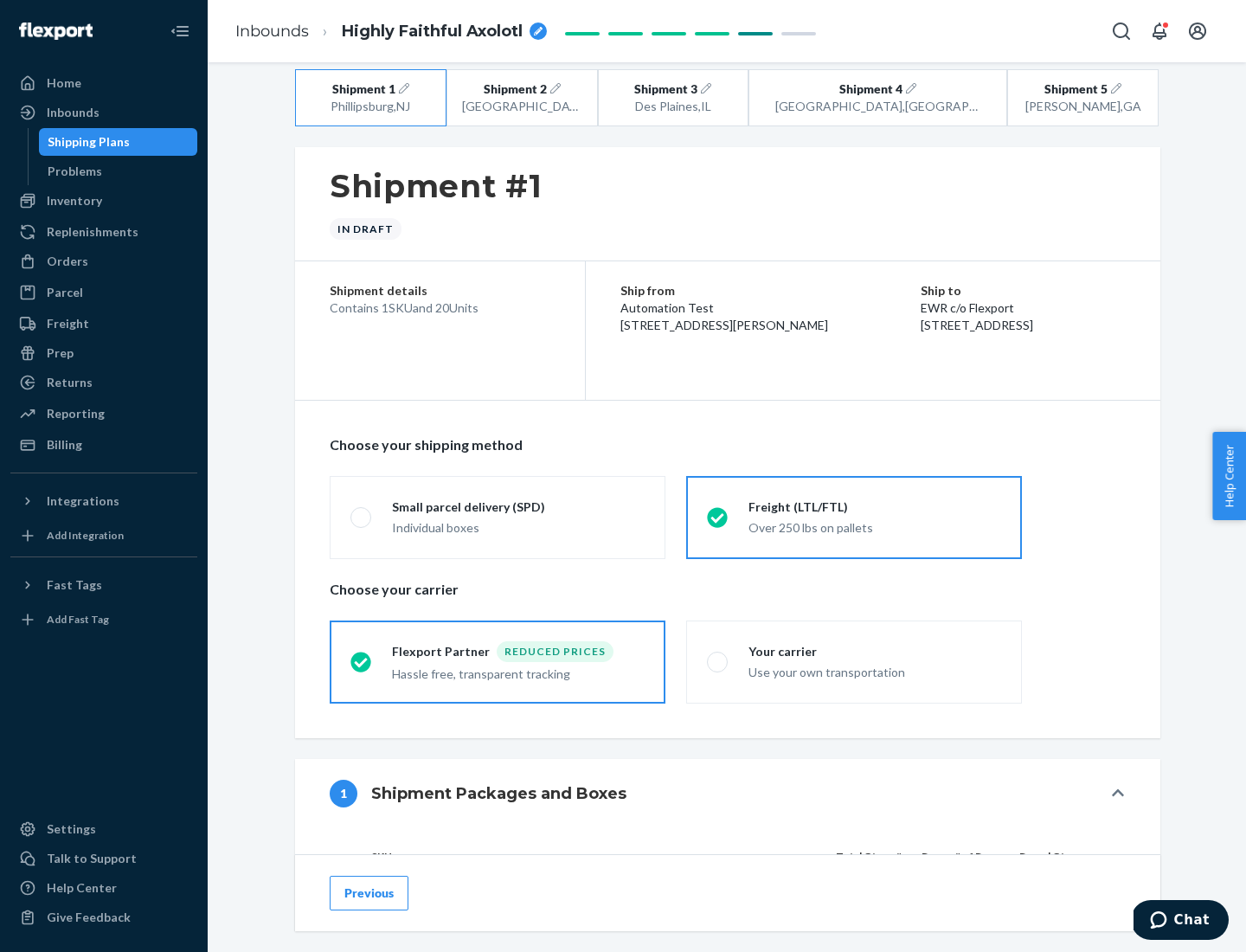
scroll to position [164, 0]
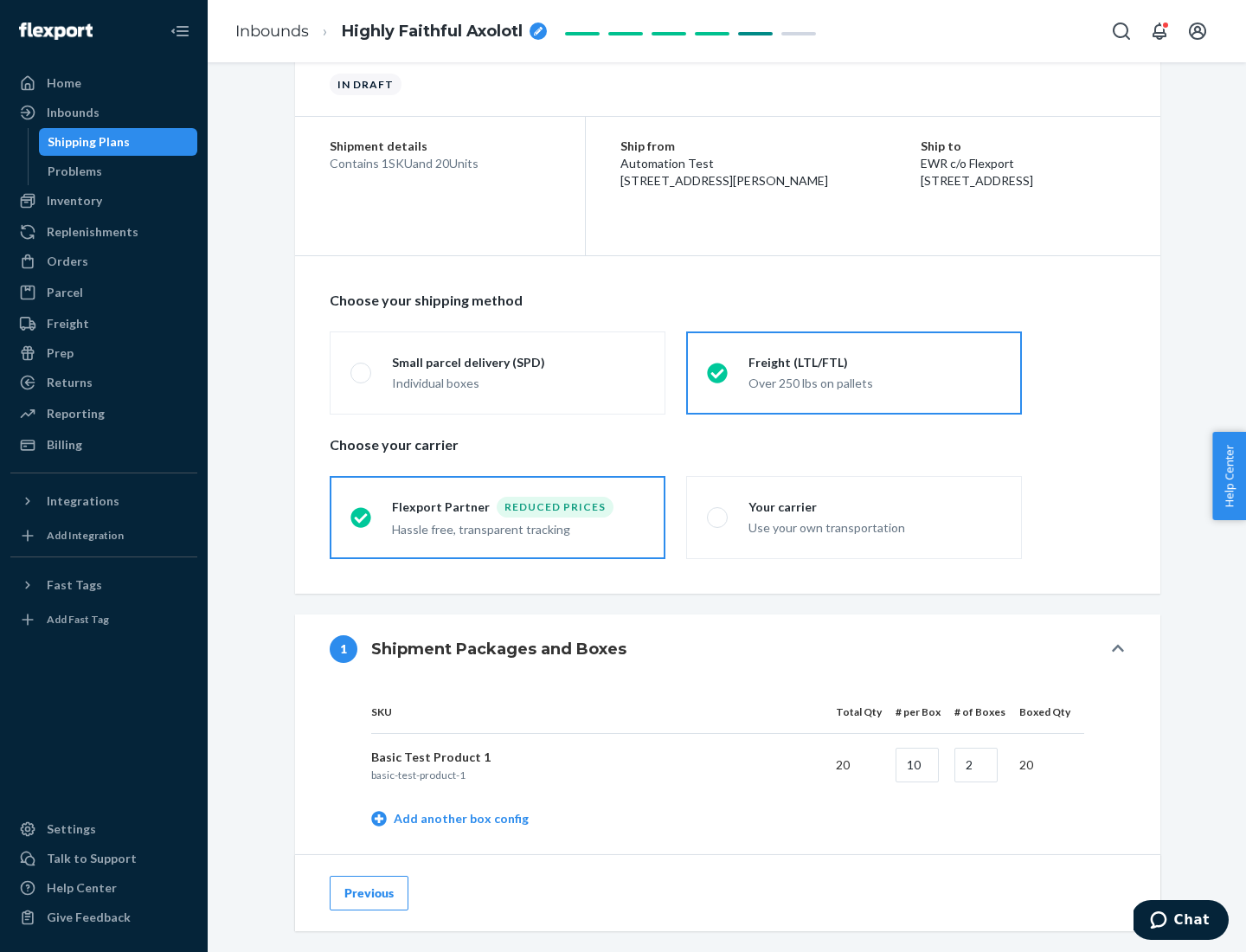
click at [875, 506] on div "Your carrier" at bounding box center [875, 508] width 253 height 18
click at [718, 511] on input "Your carrier Use your own transportation" at bounding box center [713, 516] width 11 height 11
radio input "true"
radio input "false"
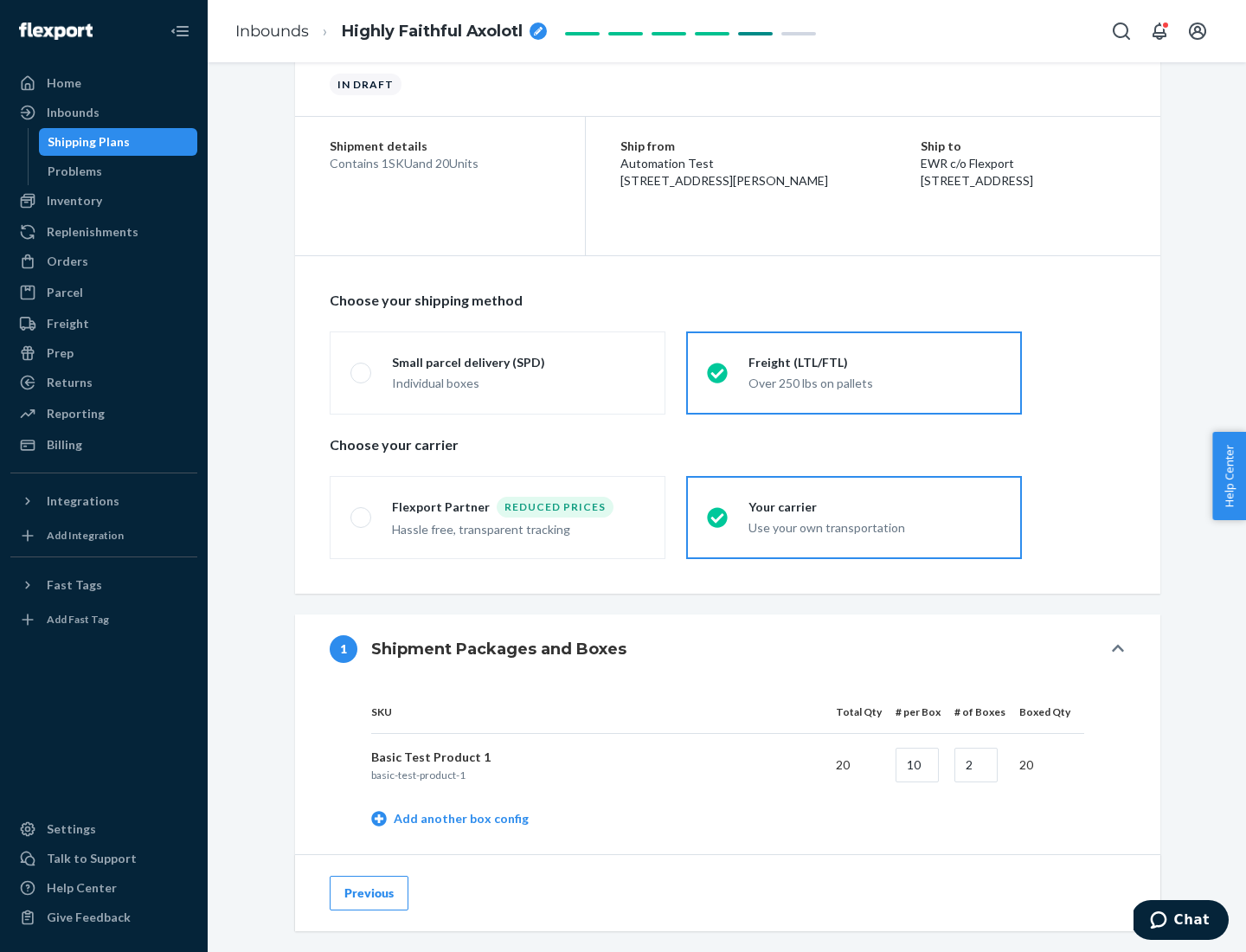
scroll to position [547, 0]
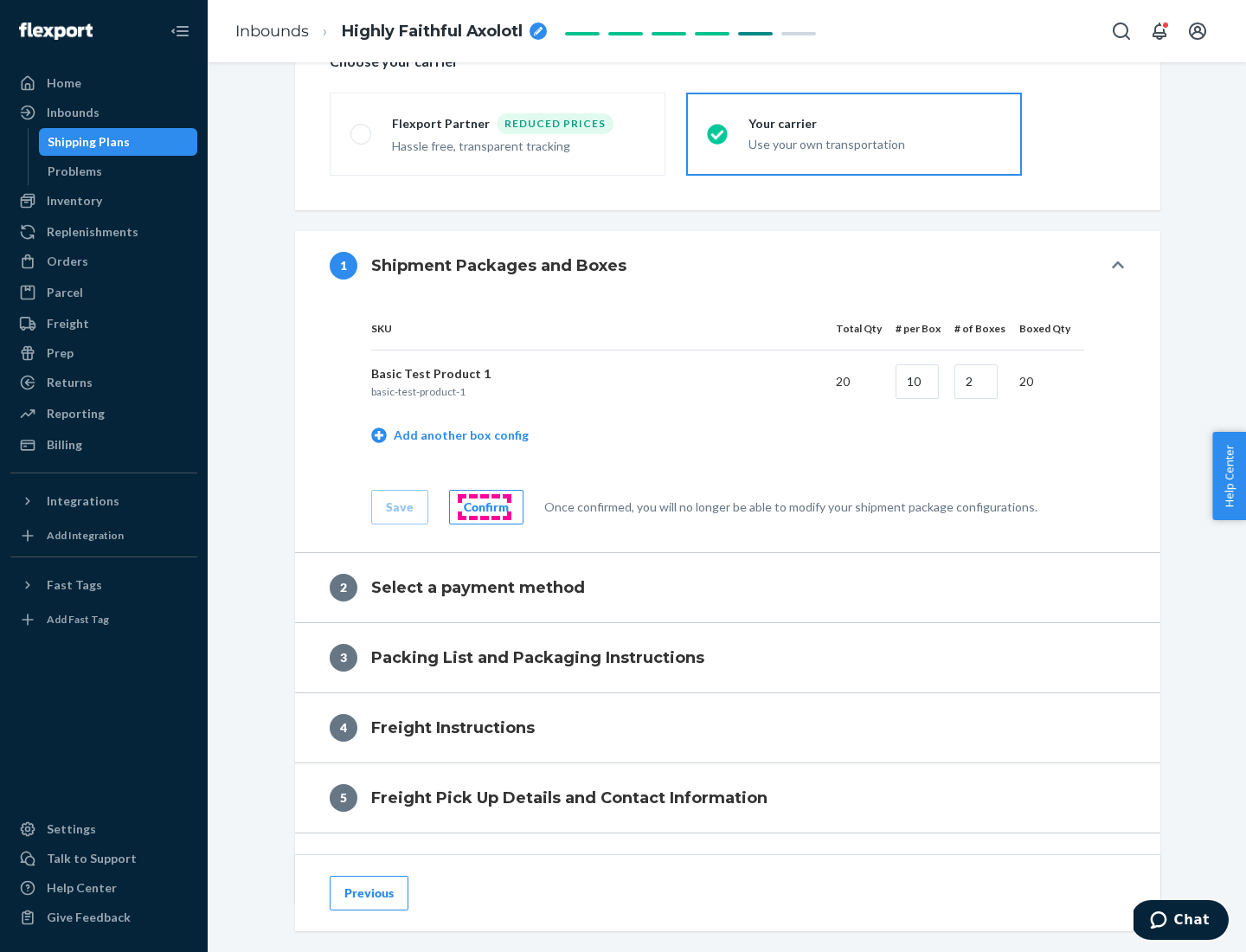
click at [484, 506] on div "Confirm" at bounding box center [486, 508] width 45 height 18
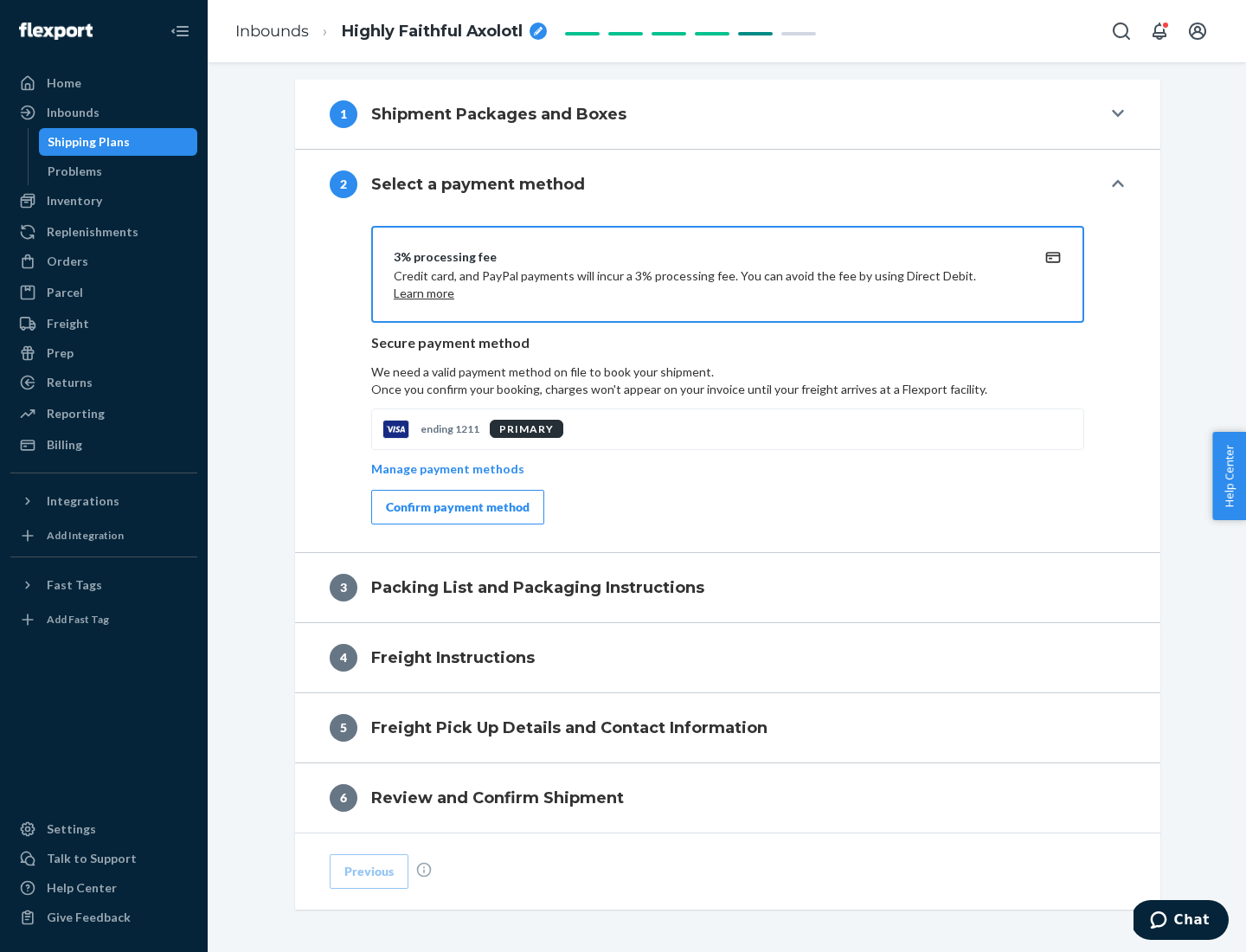
click at [456, 507] on div "Confirm payment method" at bounding box center [458, 508] width 143 height 18
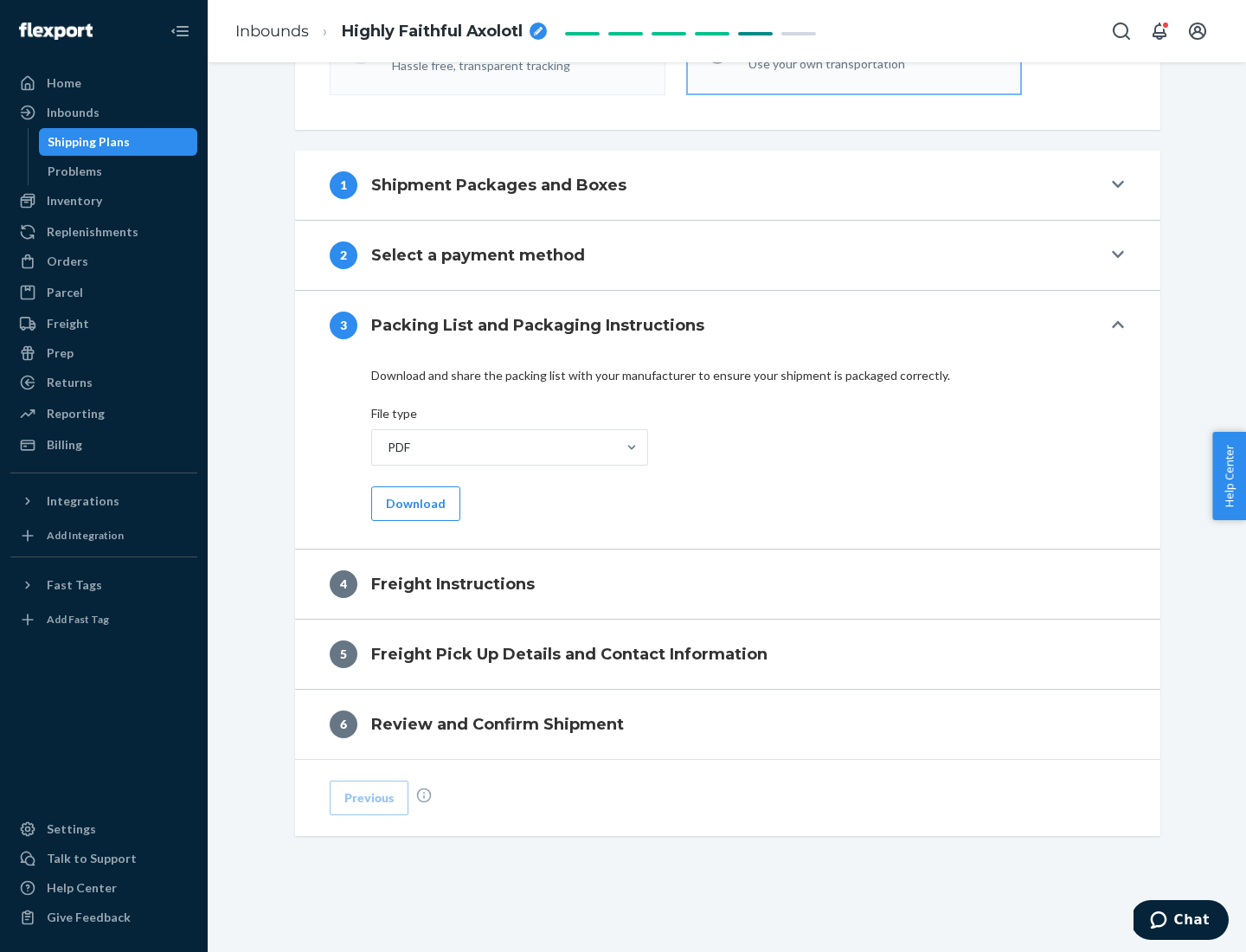
scroll to position [624, 0]
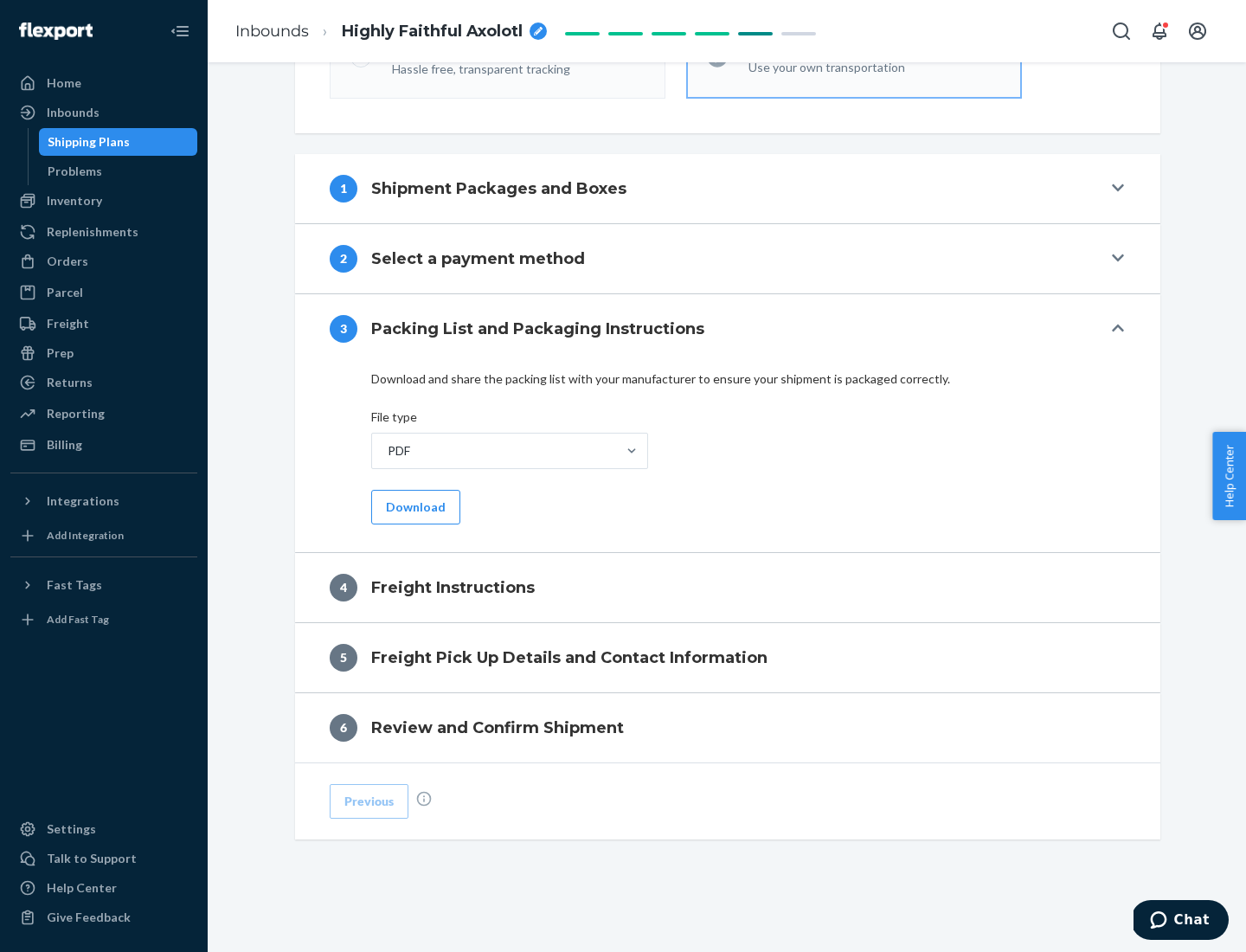
click at [414, 506] on button "Download" at bounding box center [415, 507] width 89 height 34
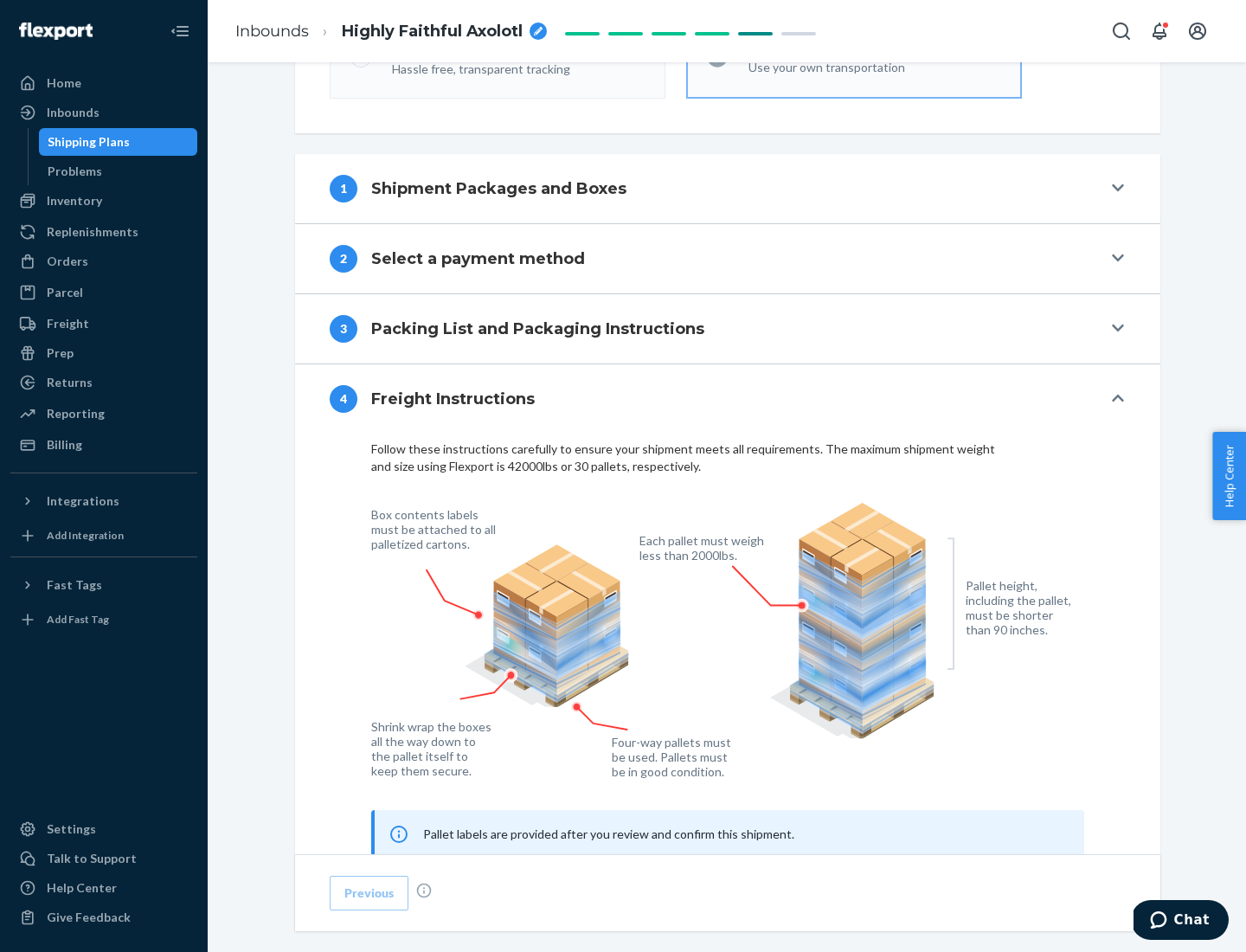
scroll to position [1046, 0]
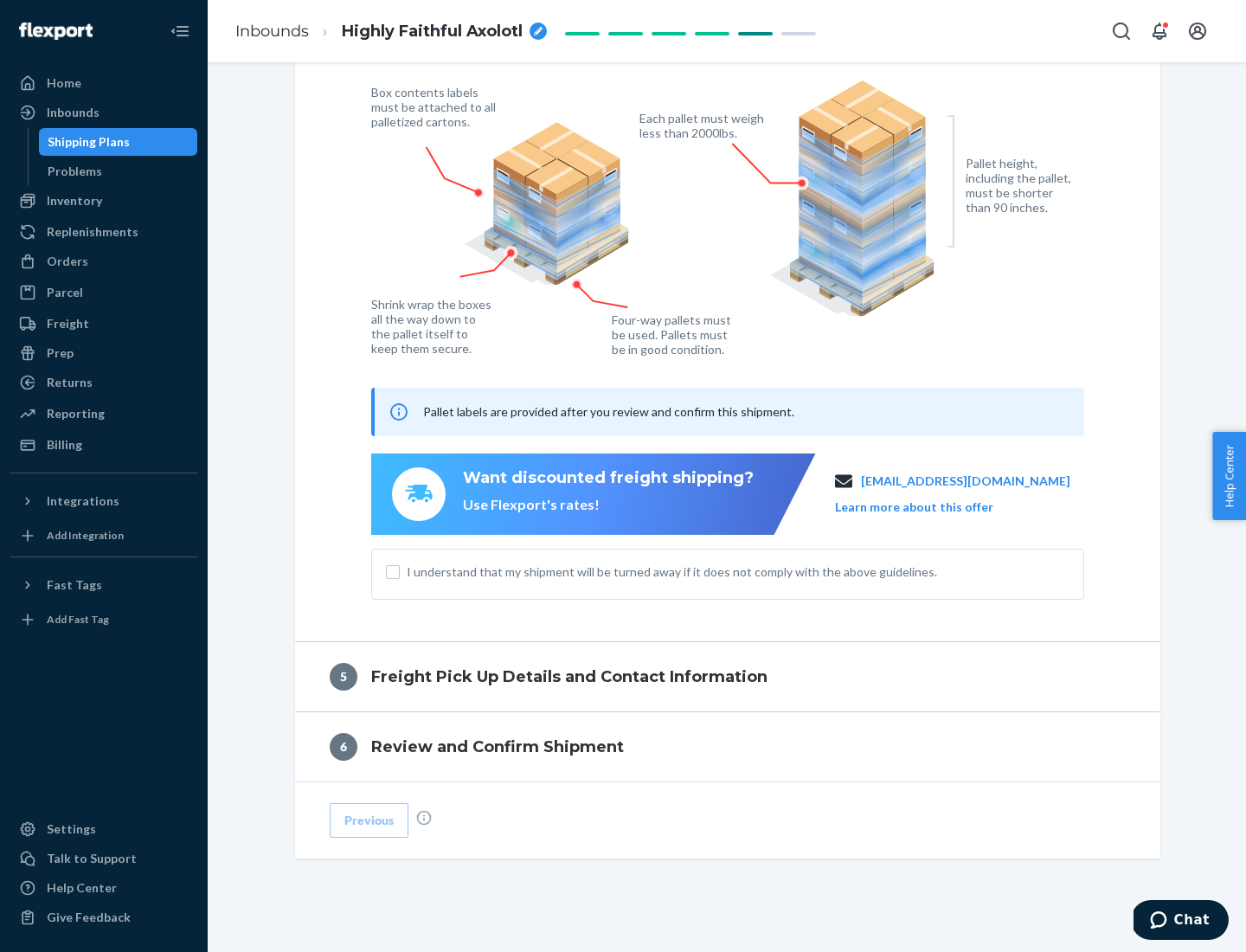
click at [935, 506] on button "Learn more about this offer" at bounding box center [914, 508] width 158 height 18
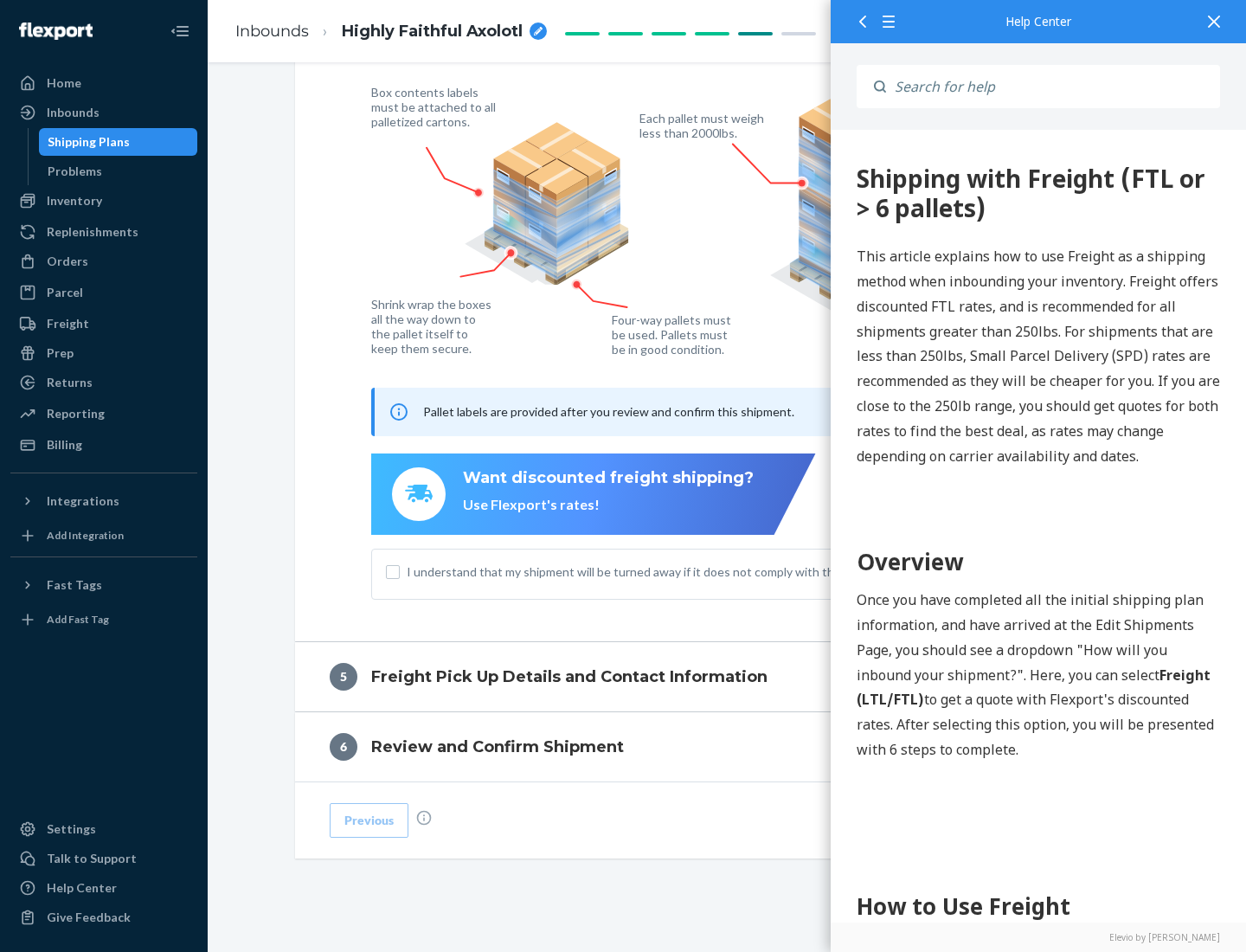
scroll to position [0, 0]
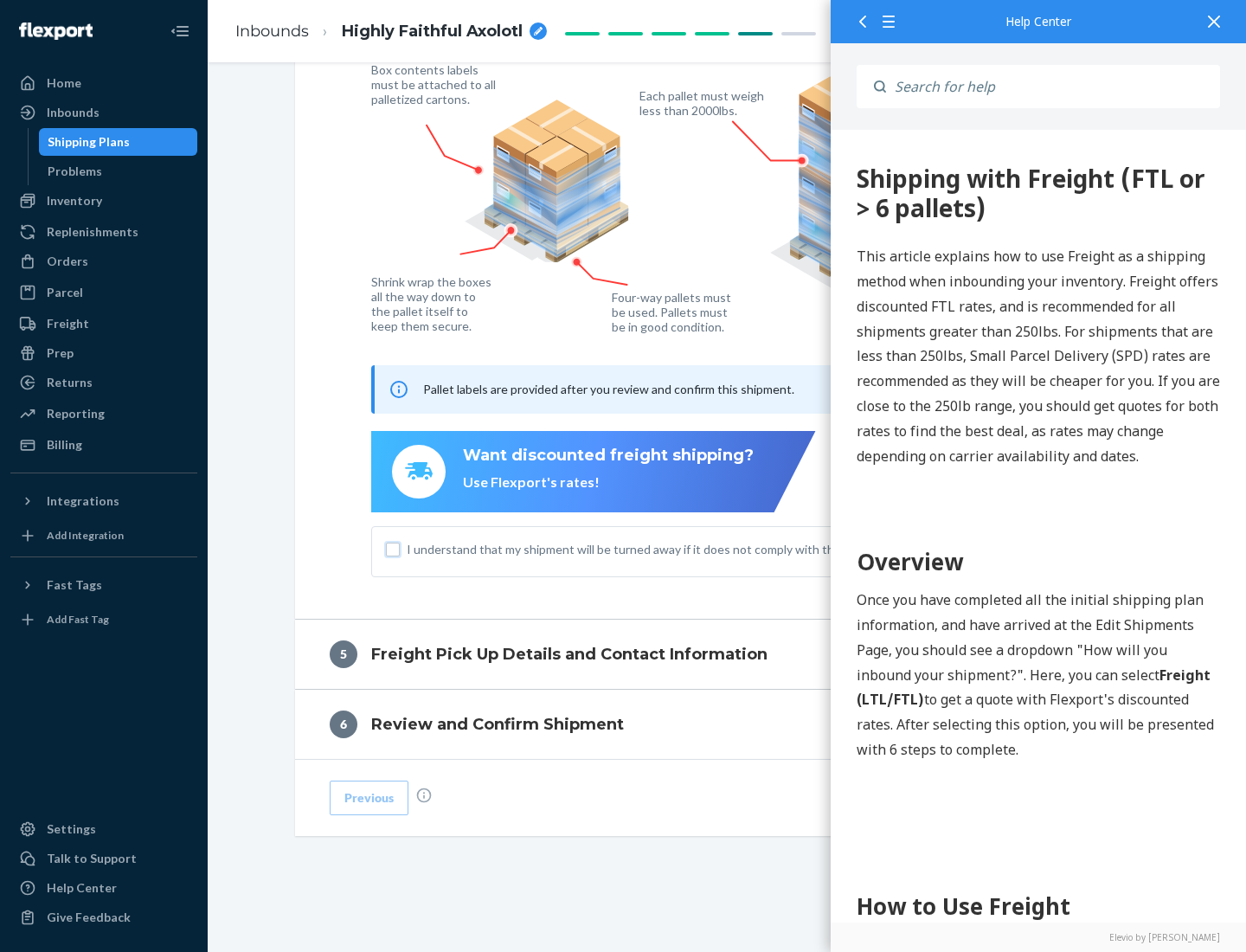
click at [393, 549] on input "I understand that my shipment will be turned away if it does not comply with th…" at bounding box center [393, 550] width 14 height 14
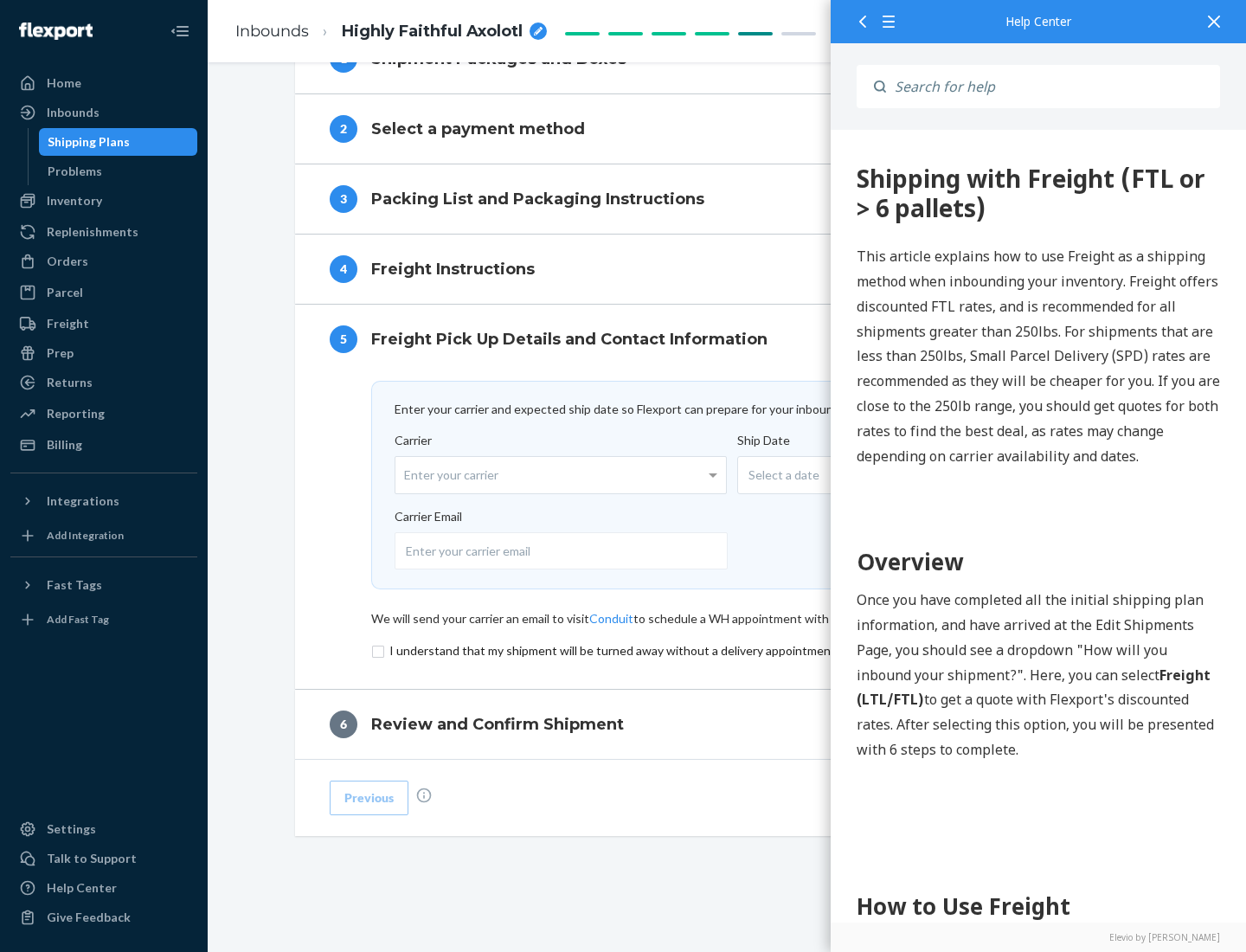
scroll to position [754, 0]
click at [728, 650] on input "checkbox" at bounding box center [728, 651] width 713 height 21
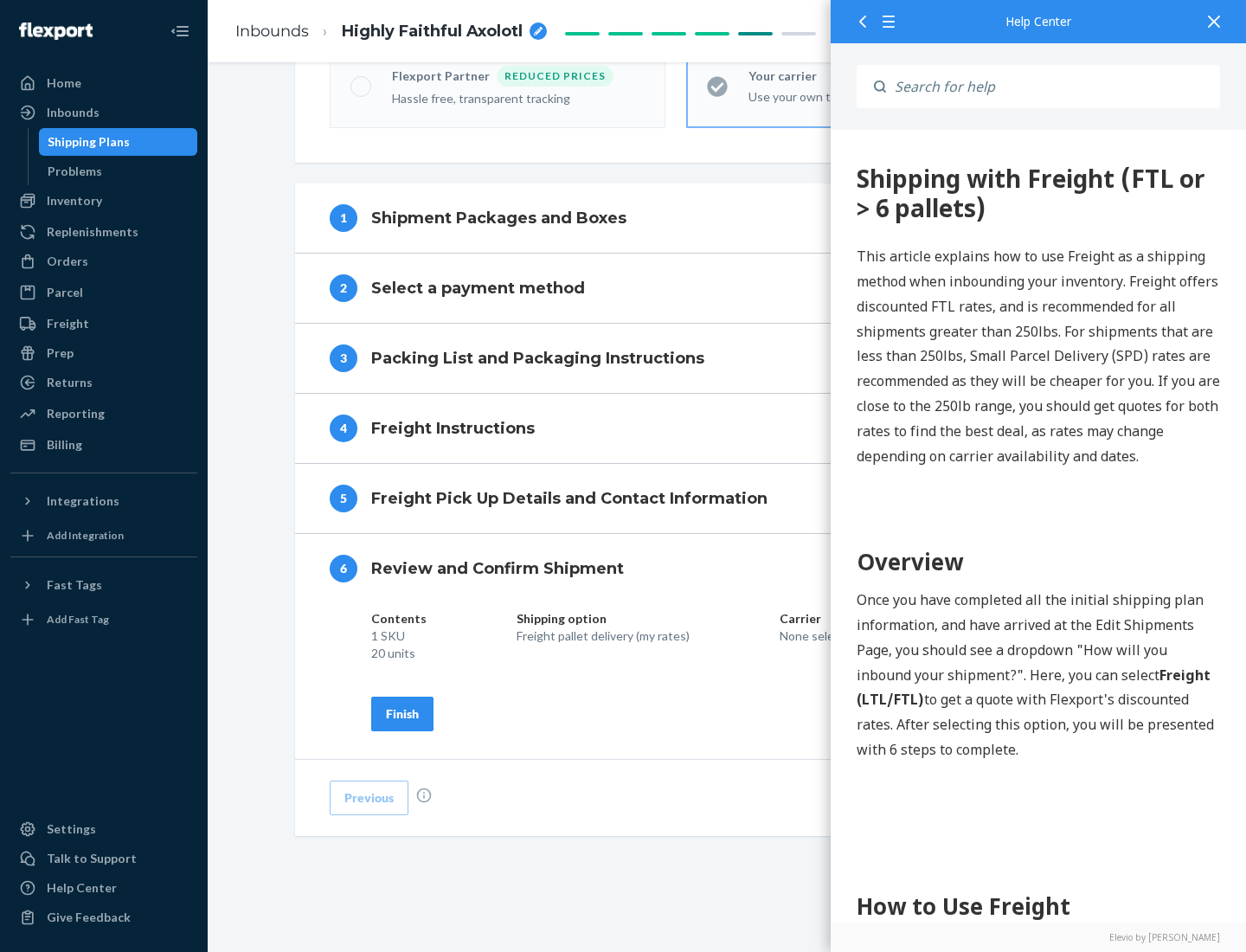
scroll to position [595, 0]
click at [402, 713] on div "Finish" at bounding box center [402, 714] width 33 height 18
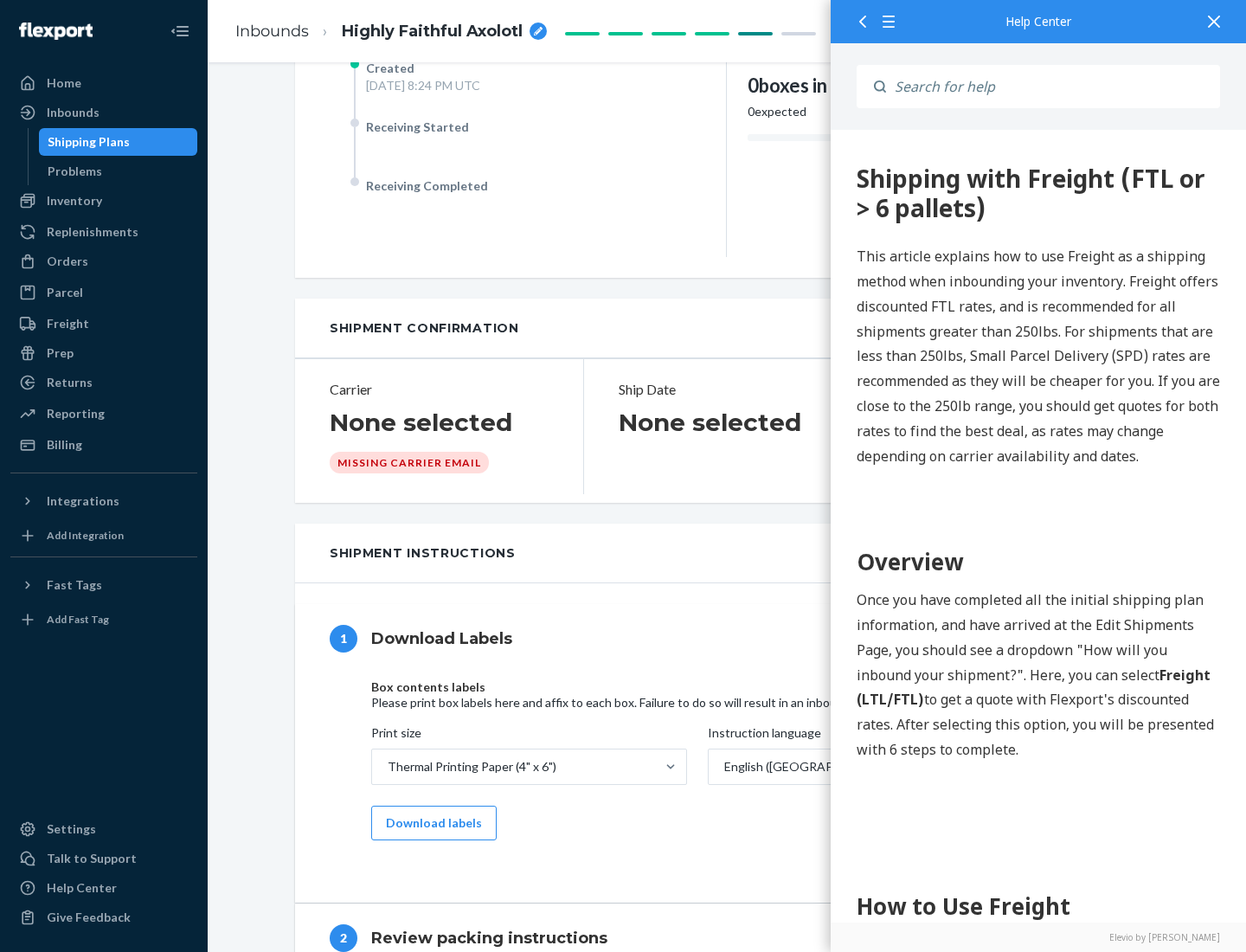
scroll to position [0, 0]
